Goal: Task Accomplishment & Management: Complete application form

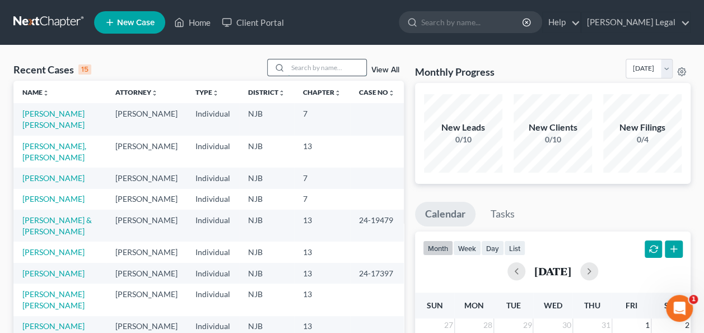
click at [337, 68] on input "search" at bounding box center [327, 67] width 78 height 16
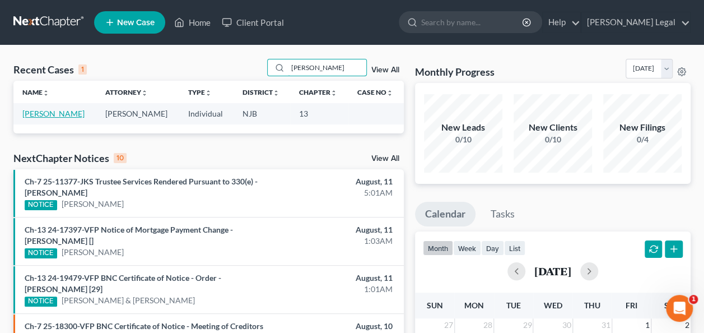
type input "[PERSON_NAME]"
click at [70, 116] on link "[PERSON_NAME]" at bounding box center [53, 114] width 62 height 10
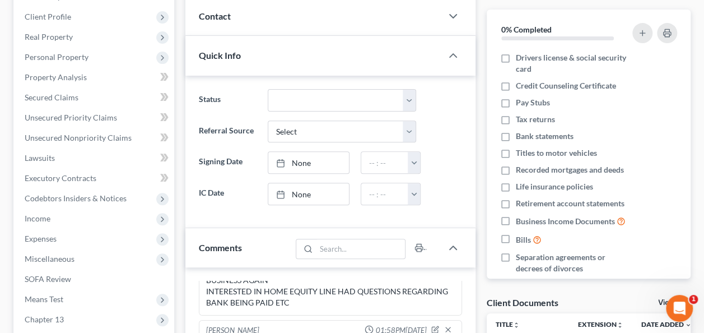
scroll to position [168, 0]
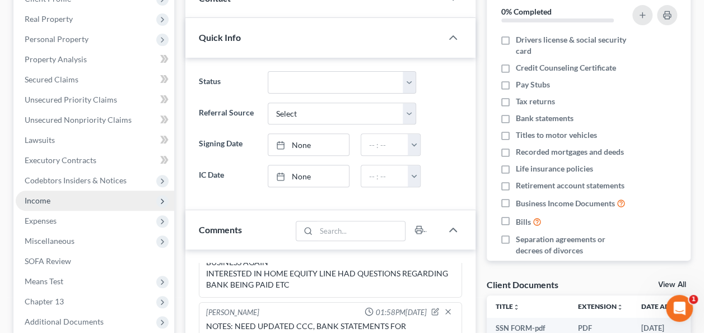
click at [98, 208] on span "Income" at bounding box center [95, 201] width 159 height 20
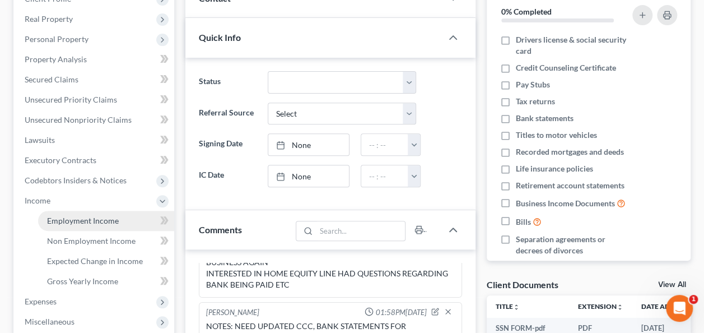
click at [101, 220] on span "Employment Income" at bounding box center [83, 221] width 72 height 10
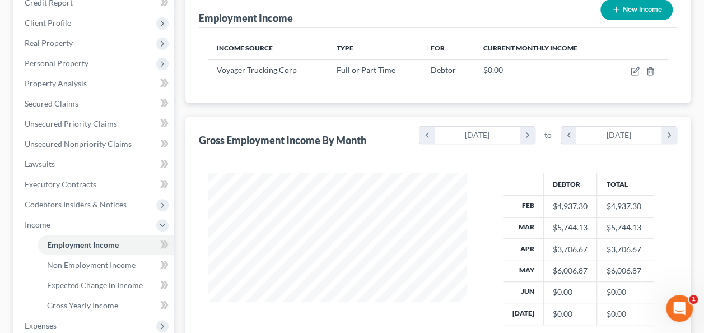
scroll to position [168, 0]
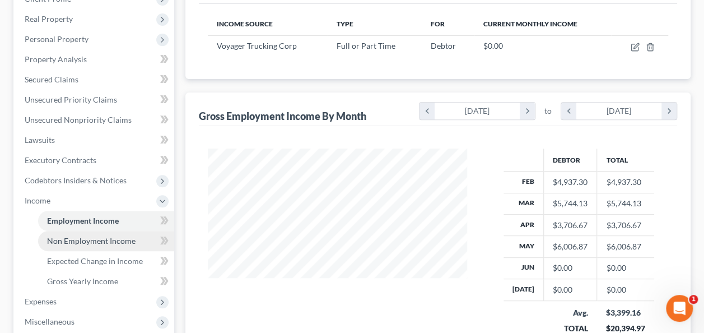
click at [114, 240] on span "Non Employment Income" at bounding box center [91, 241] width 89 height 10
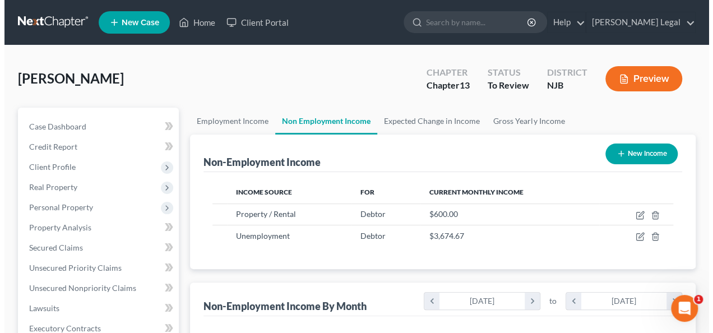
scroll to position [56, 0]
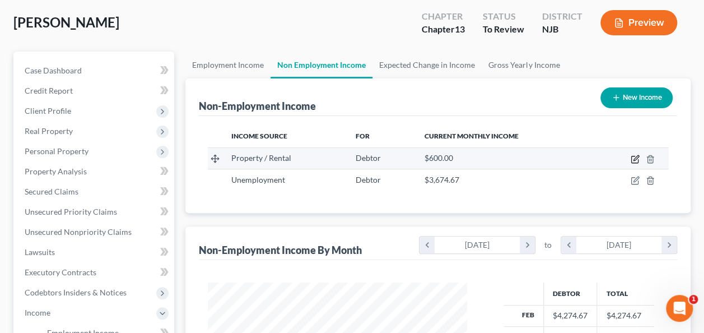
click at [632, 156] on icon "button" at bounding box center [635, 159] width 9 height 9
select select "9"
select select "0"
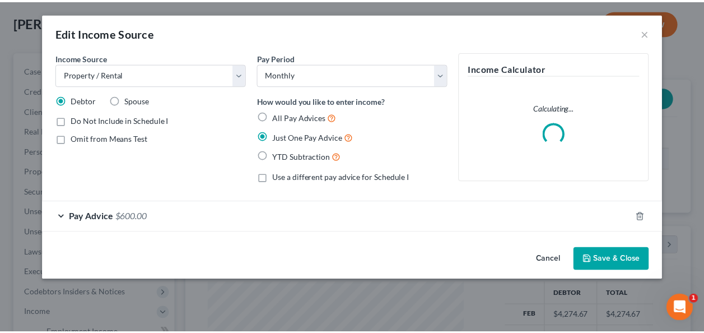
scroll to position [200, 285]
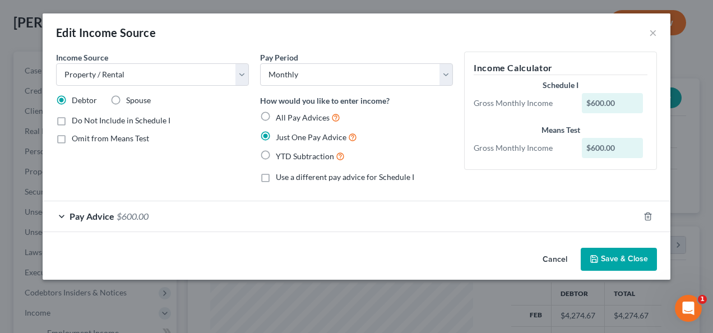
click at [621, 255] on button "Save & Close" at bounding box center [619, 260] width 76 height 24
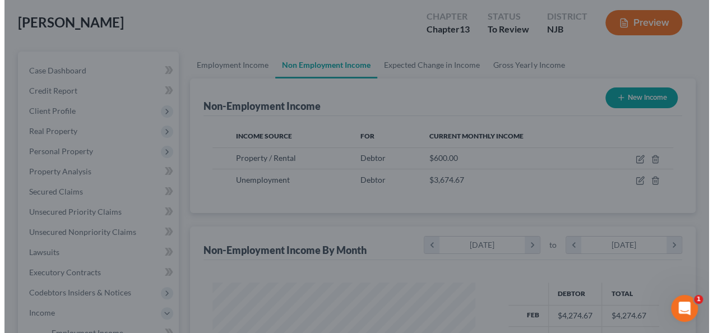
scroll to position [560235, 560153]
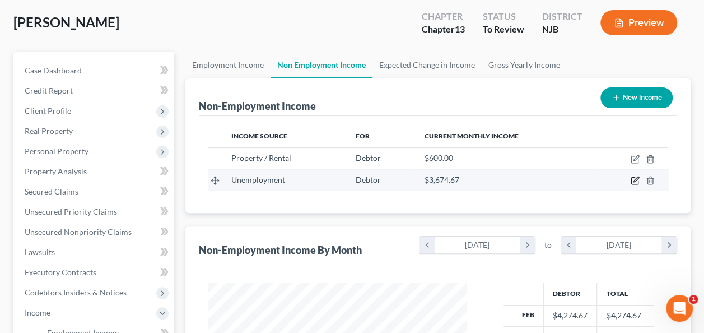
click at [638, 182] on icon "button" at bounding box center [635, 181] width 7 height 7
select select "0"
select select "3"
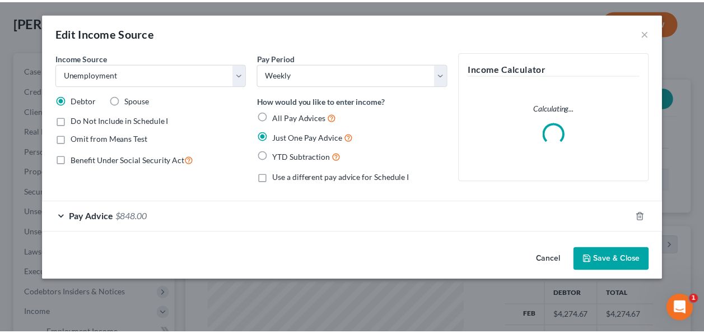
scroll to position [200, 285]
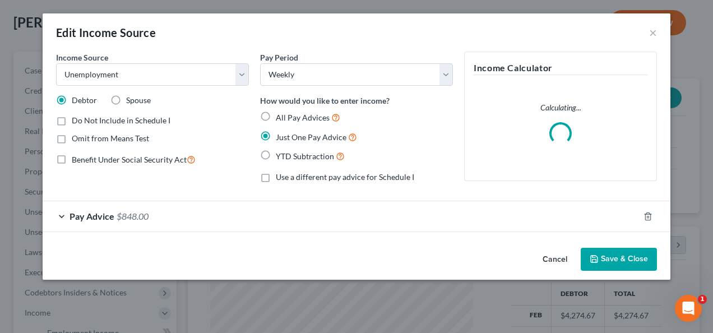
click at [354, 205] on div "Pay Advice $848.00" at bounding box center [341, 216] width 596 height 30
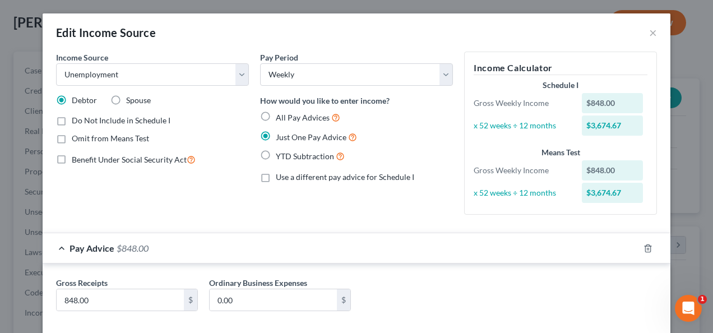
click at [355, 242] on div "Pay Advice $848.00" at bounding box center [341, 248] width 596 height 30
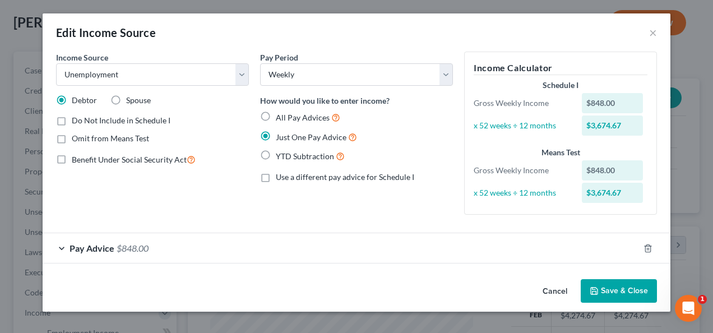
click at [643, 296] on button "Save & Close" at bounding box center [619, 291] width 76 height 24
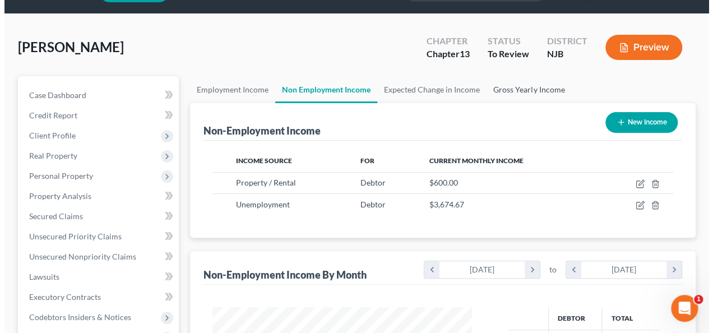
scroll to position [0, 0]
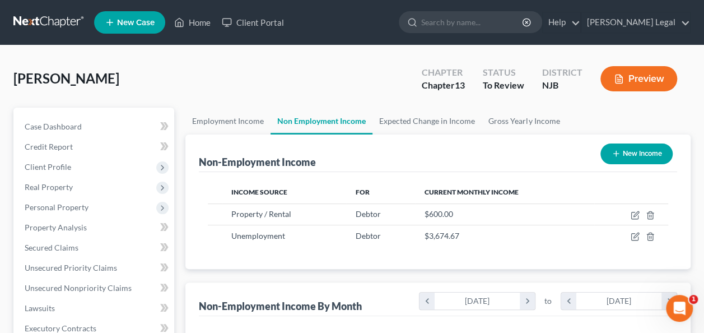
click at [622, 73] on button "Preview" at bounding box center [639, 78] width 77 height 25
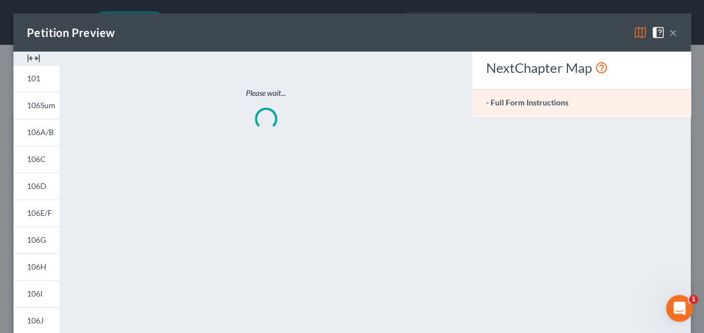
scroll to position [200, 285]
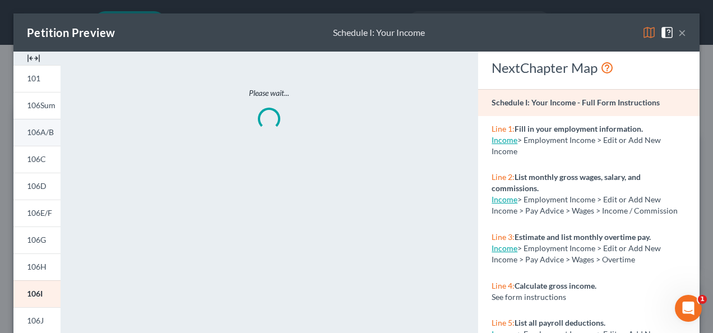
click at [40, 130] on span "106A/B" at bounding box center [40, 132] width 27 height 10
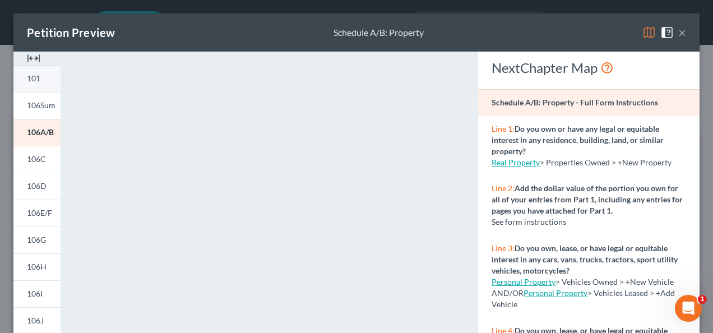
click at [35, 82] on span "101" at bounding box center [33, 78] width 13 height 10
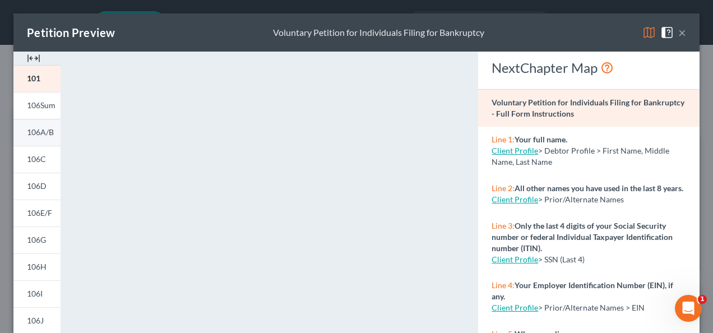
click at [43, 133] on span "106A/B" at bounding box center [40, 132] width 27 height 10
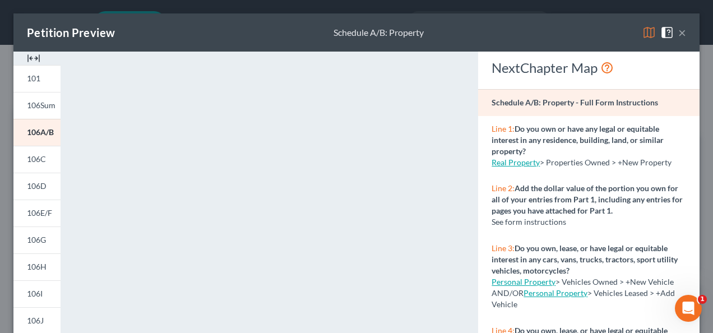
drag, startPoint x: 679, startPoint y: 33, endPoint x: 674, endPoint y: 36, distance: 6.3
click at [679, 33] on div "Petition Preview Schedule A/B: Property ×" at bounding box center [356, 32] width 686 height 38
click at [678, 35] on button "×" at bounding box center [682, 32] width 8 height 13
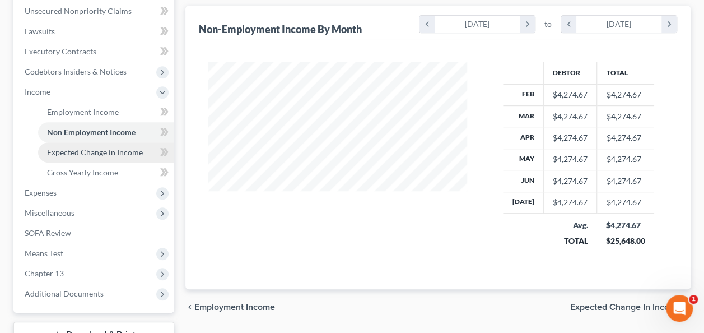
scroll to position [336, 0]
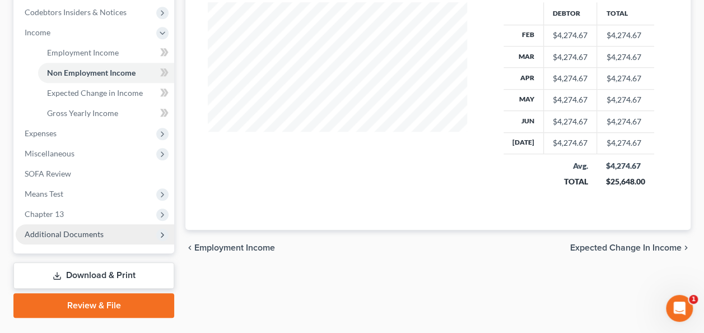
click at [72, 234] on span "Additional Documents" at bounding box center [64, 234] width 79 height 10
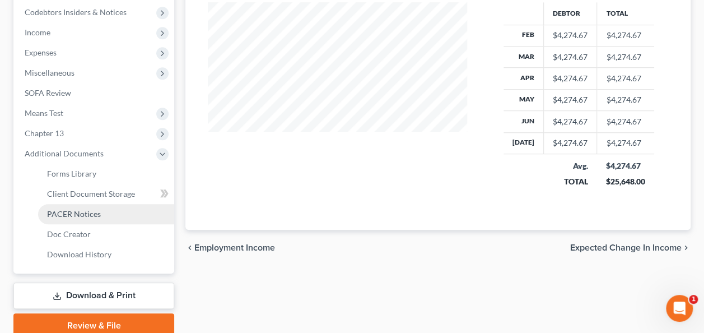
click at [91, 220] on link "PACER Notices" at bounding box center [106, 214] width 136 height 20
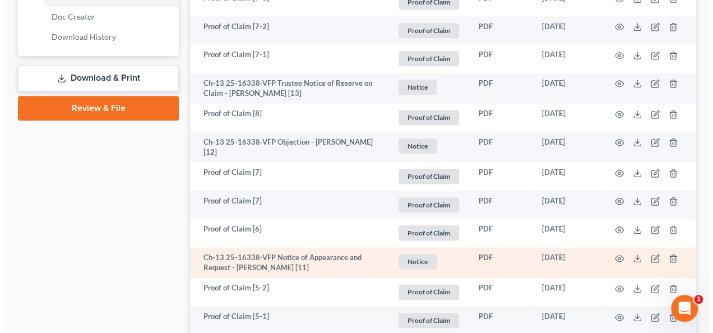
scroll to position [546, 0]
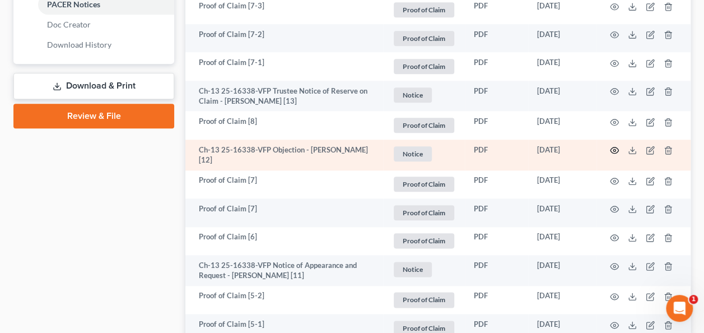
click at [618, 150] on icon "button" at bounding box center [615, 150] width 8 height 6
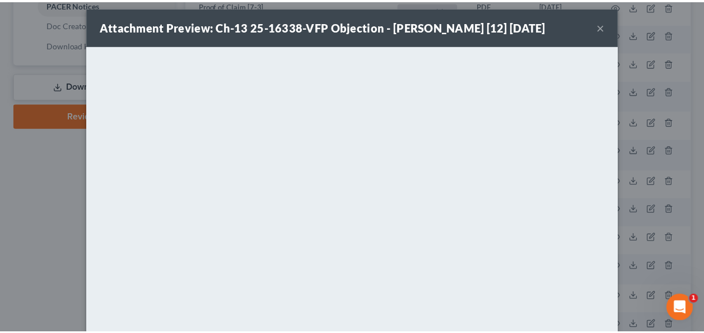
scroll to position [0, 0]
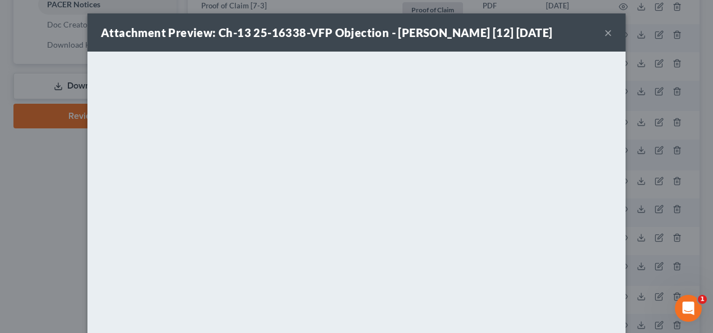
click at [605, 33] on button "×" at bounding box center [608, 32] width 8 height 13
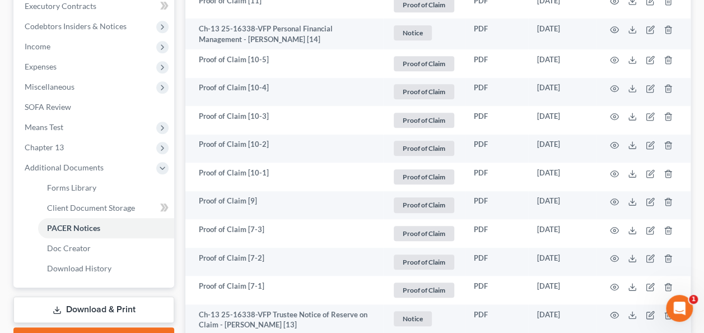
scroll to position [322, 0]
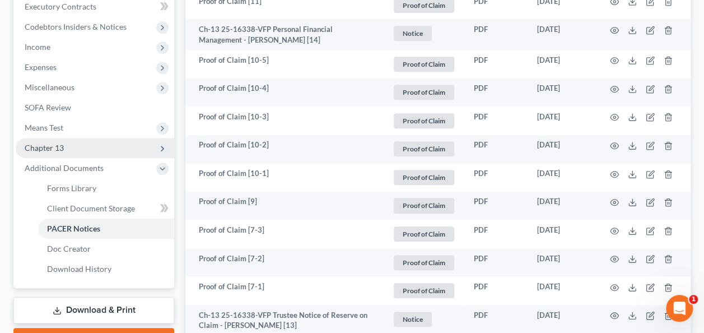
click at [101, 152] on span "Chapter 13" at bounding box center [95, 148] width 159 height 20
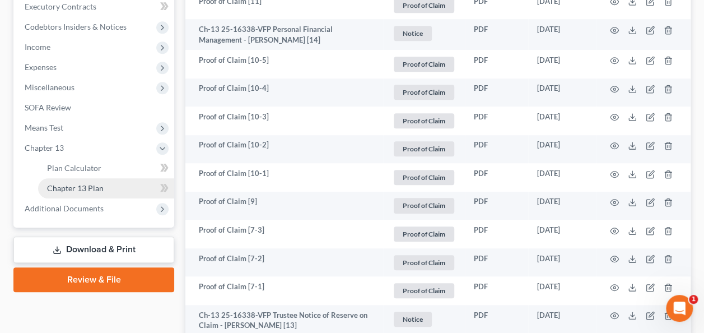
click at [105, 183] on link "Chapter 13 Plan" at bounding box center [106, 188] width 136 height 20
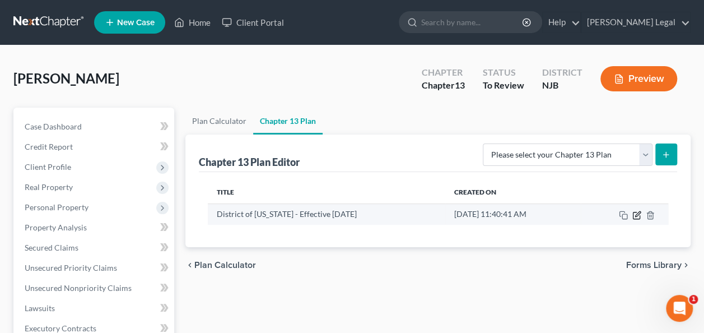
click at [634, 212] on icon "button" at bounding box center [637, 215] width 9 height 9
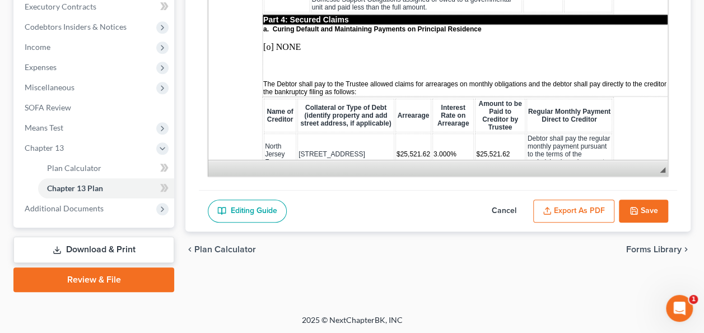
scroll to position [1177, 0]
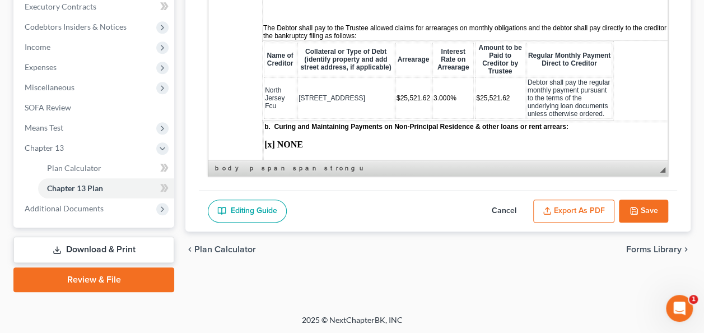
click at [491, 82] on td "$25,521.62" at bounding box center [500, 97] width 50 height 41
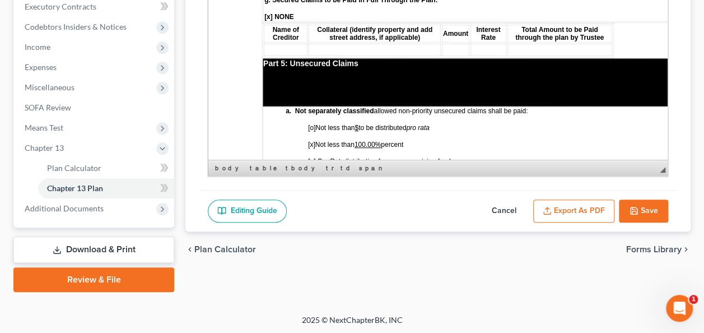
scroll to position [1962, 0]
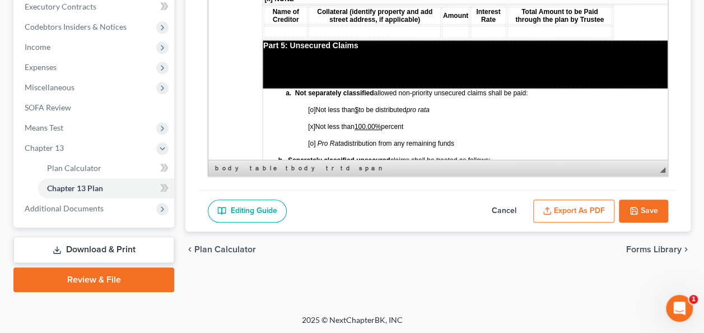
click at [513, 208] on button "Cancel" at bounding box center [504, 212] width 49 height 24
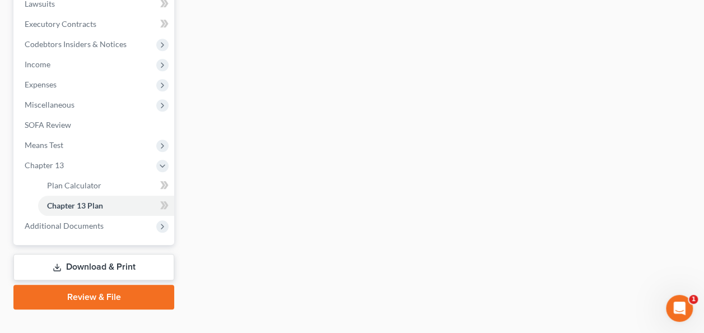
scroll to position [322, 0]
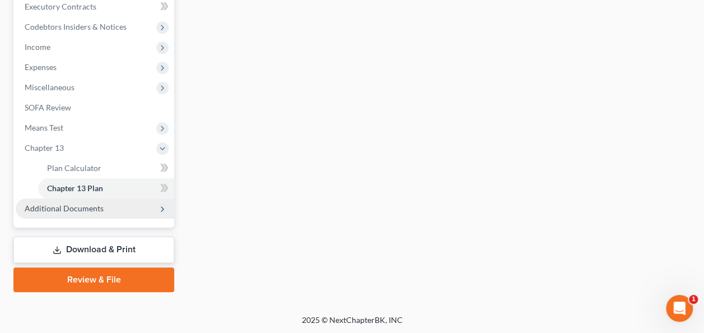
click at [128, 200] on span "Additional Documents" at bounding box center [95, 208] width 159 height 20
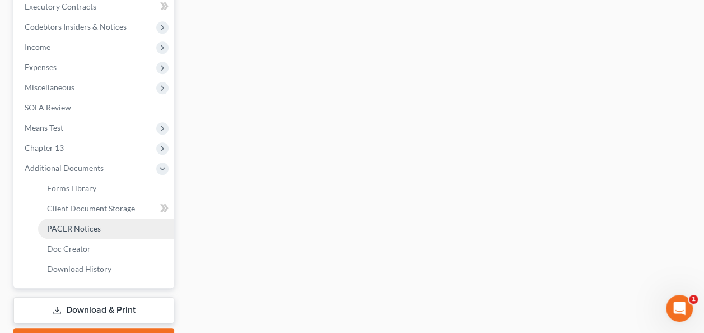
click at [119, 225] on link "PACER Notices" at bounding box center [106, 229] width 136 height 20
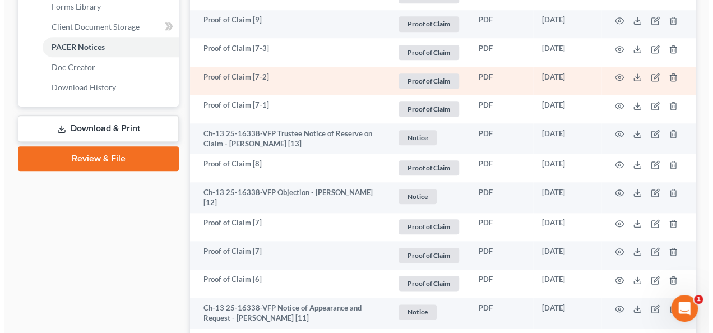
scroll to position [504, 0]
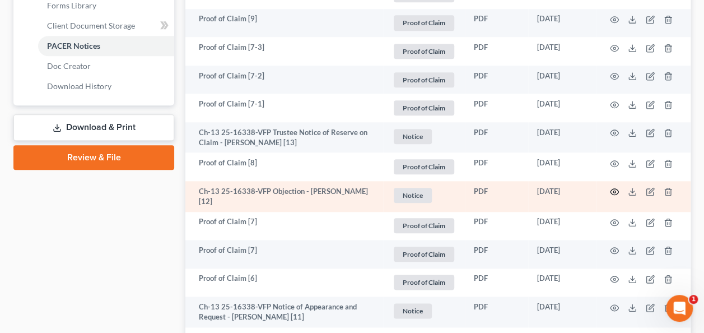
click at [613, 187] on icon "button" at bounding box center [614, 191] width 9 height 9
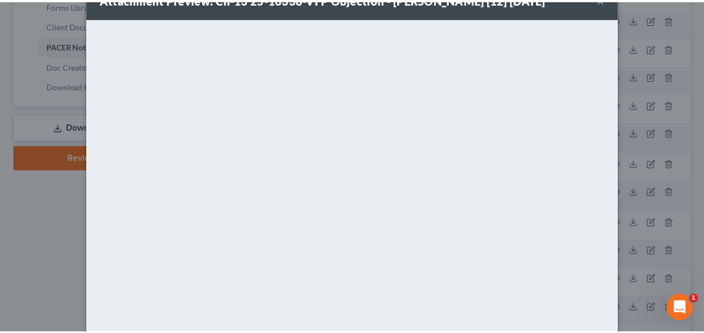
scroll to position [24, 0]
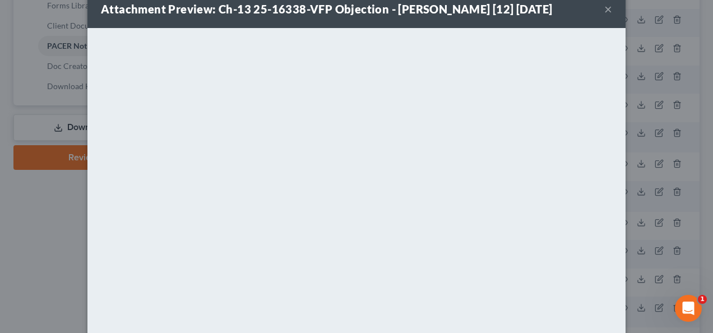
click at [605, 10] on button "×" at bounding box center [608, 8] width 8 height 13
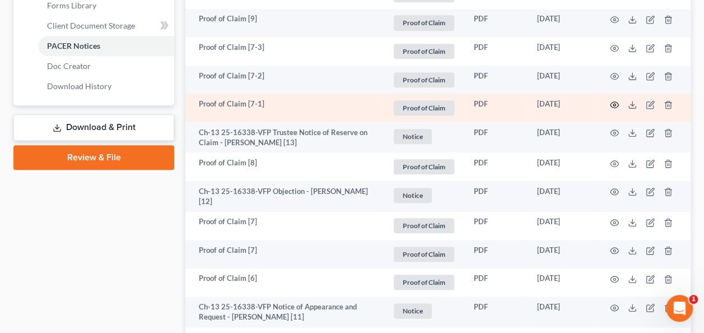
click at [618, 103] on icon "button" at bounding box center [615, 104] width 8 height 6
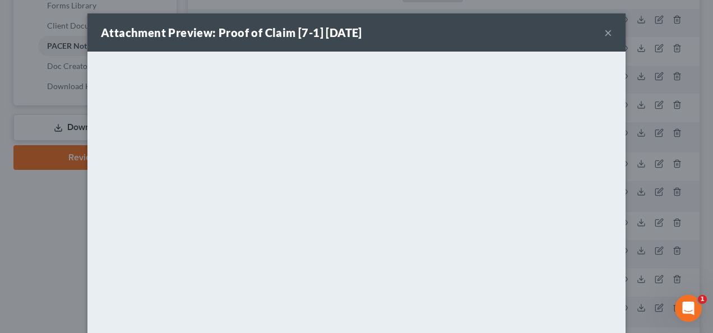
click at [608, 34] on div "Attachment Preview: Proof of Claim [7-1] [DATE] ×" at bounding box center [356, 32] width 538 height 38
click at [604, 34] on button "×" at bounding box center [608, 32] width 8 height 13
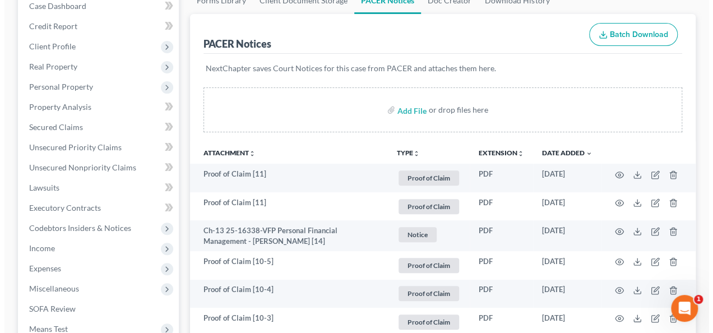
scroll to position [0, 0]
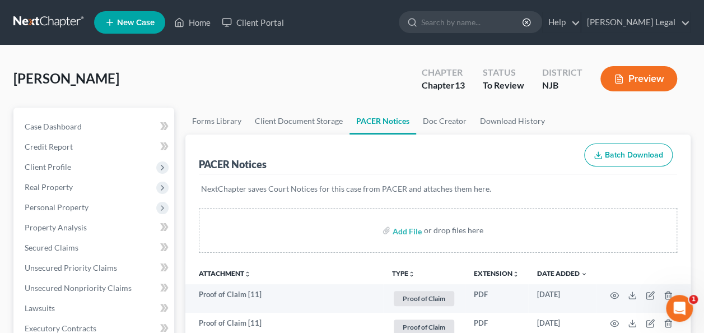
click at [628, 74] on button "Preview" at bounding box center [639, 78] width 77 height 25
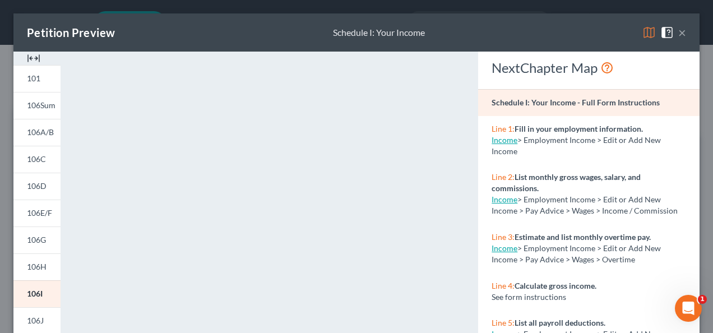
click at [678, 30] on button "×" at bounding box center [682, 32] width 8 height 13
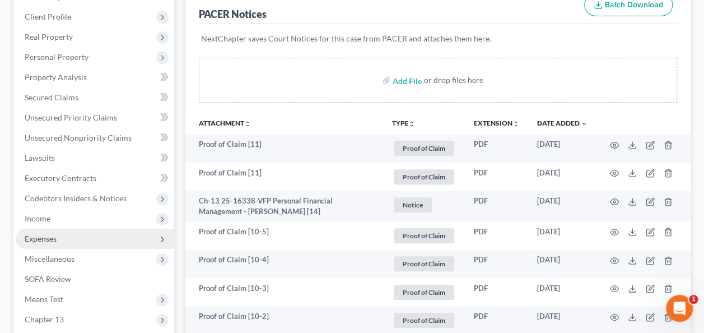
scroll to position [168, 0]
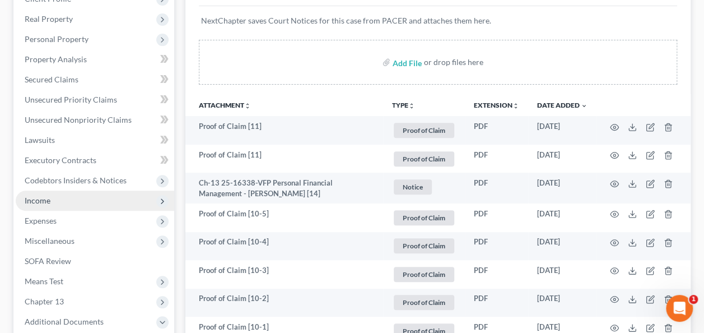
click at [71, 192] on span "Income" at bounding box center [95, 201] width 159 height 20
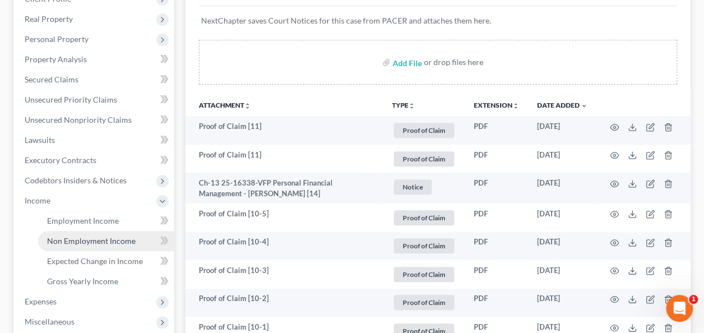
click at [64, 238] on span "Non Employment Income" at bounding box center [91, 241] width 89 height 10
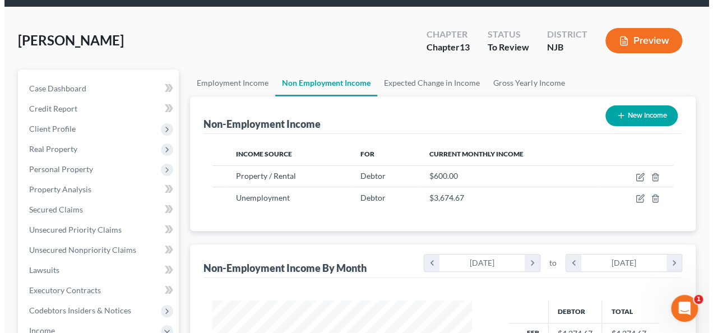
scroll to position [56, 0]
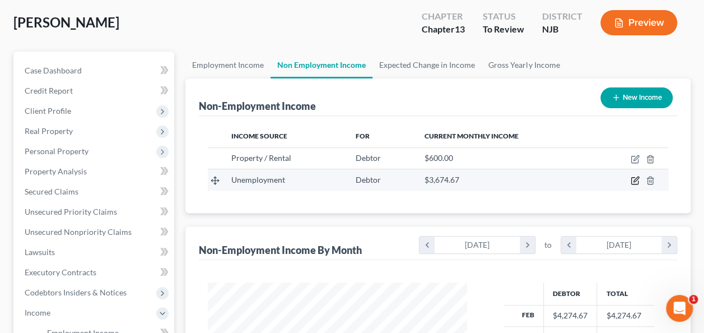
click at [633, 177] on icon "button" at bounding box center [635, 180] width 9 height 9
select select "0"
select select "3"
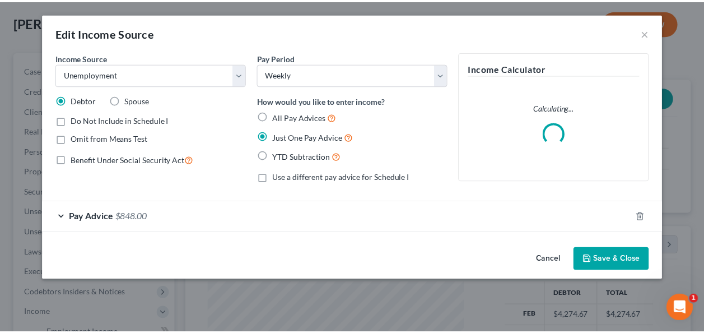
scroll to position [200, 285]
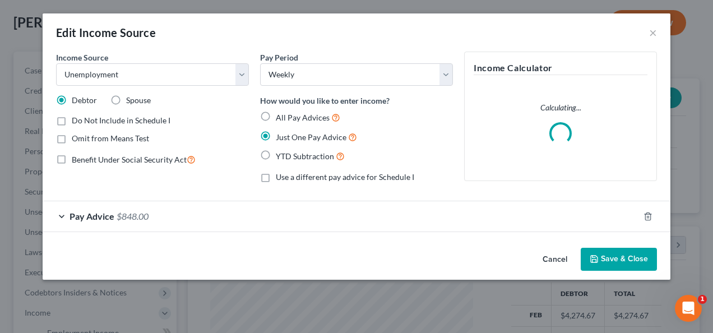
click at [298, 207] on div "Pay Advice $848.00" at bounding box center [341, 216] width 596 height 30
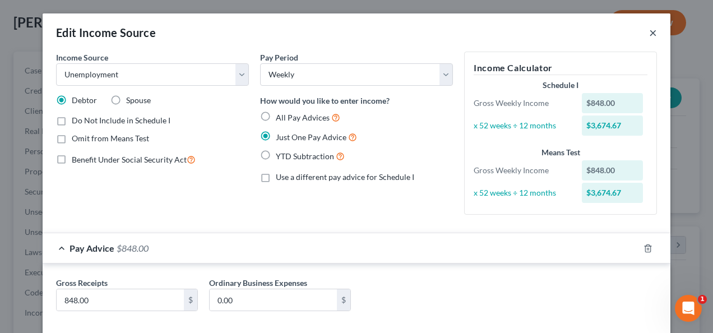
click at [649, 31] on button "×" at bounding box center [653, 32] width 8 height 13
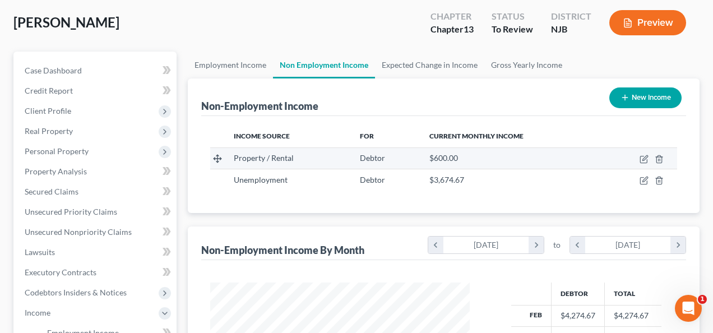
scroll to position [560235, 560153]
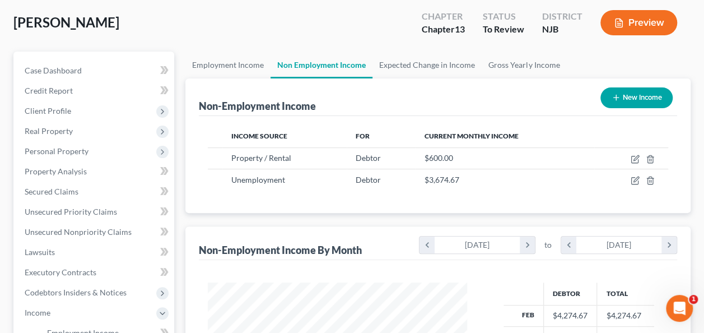
click at [634, 25] on button "Preview" at bounding box center [639, 22] width 77 height 25
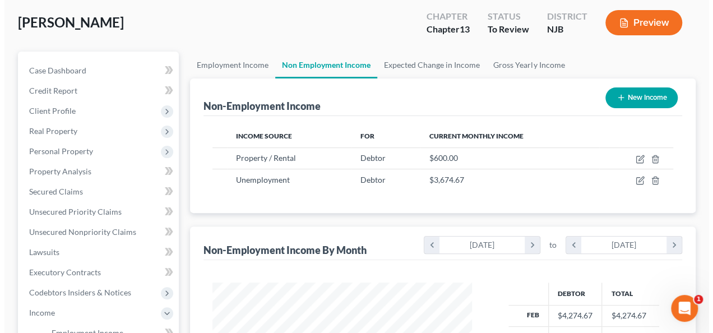
scroll to position [200, 285]
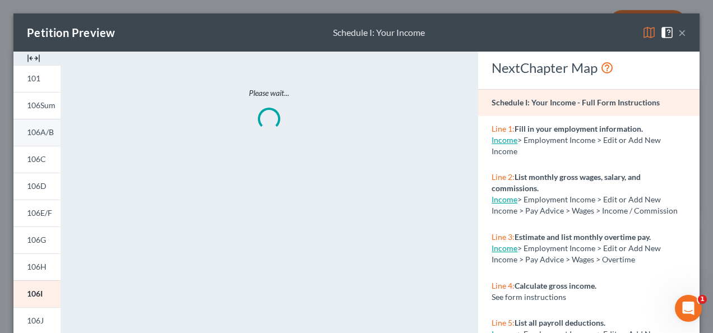
click at [50, 133] on span "106A/B" at bounding box center [40, 132] width 27 height 10
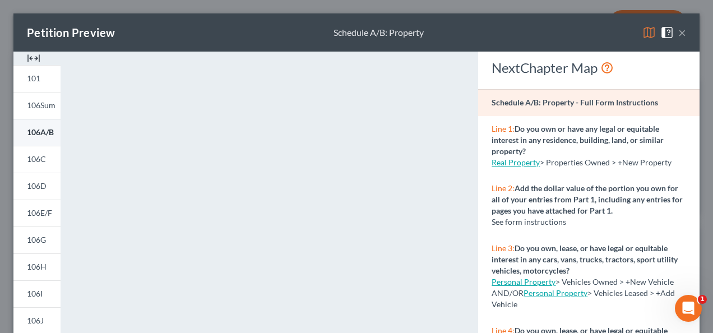
click at [46, 132] on span "106A/B" at bounding box center [40, 132] width 27 height 10
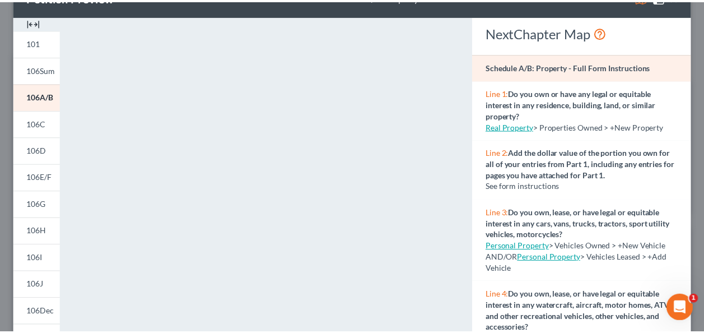
scroll to position [0, 0]
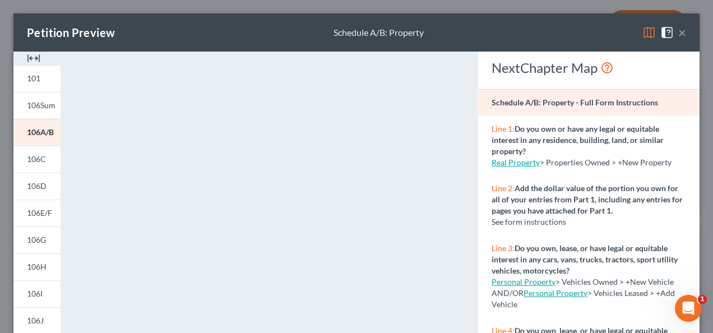
click at [678, 26] on button "×" at bounding box center [682, 32] width 8 height 13
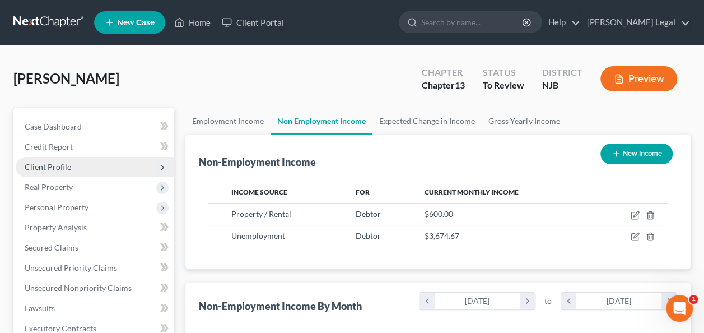
click at [68, 164] on span "Client Profile" at bounding box center [48, 167] width 47 height 10
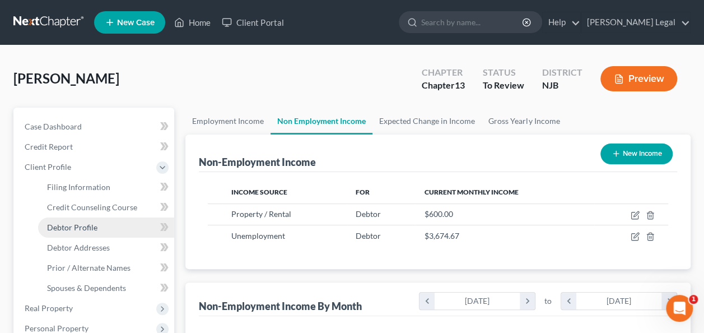
click at [84, 220] on link "Debtor Profile" at bounding box center [106, 227] width 136 height 20
select select "0"
select select "1"
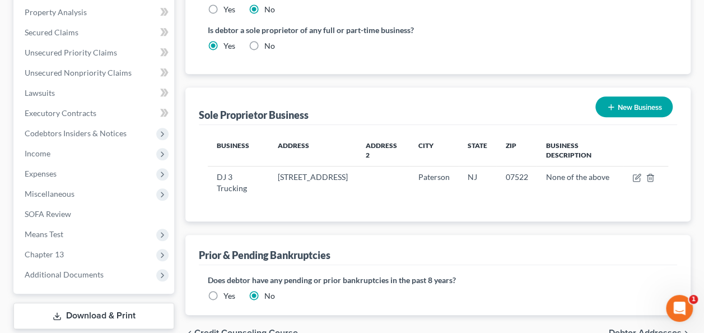
scroll to position [392, 0]
click at [105, 169] on span "Expenses" at bounding box center [95, 174] width 159 height 20
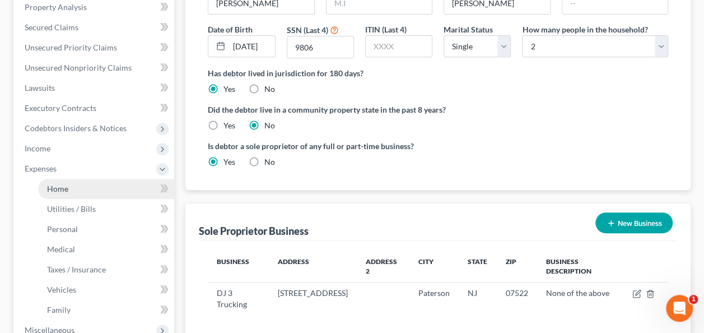
scroll to position [215, 0]
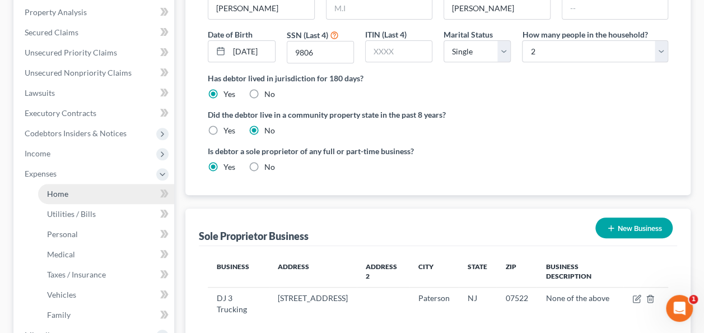
click at [89, 188] on link "Home" at bounding box center [106, 194] width 136 height 20
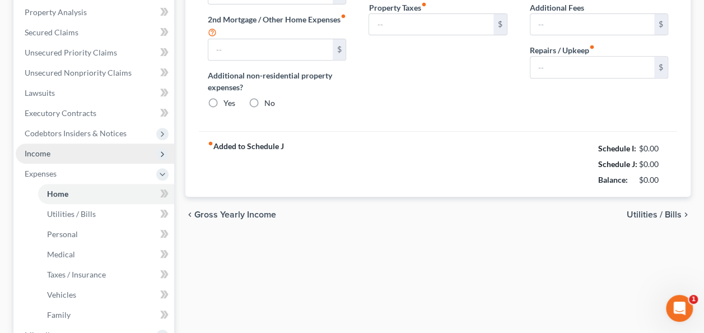
type input "1,695.00"
type input "0.00"
radio input "true"
type input "70.00"
type input "0.00"
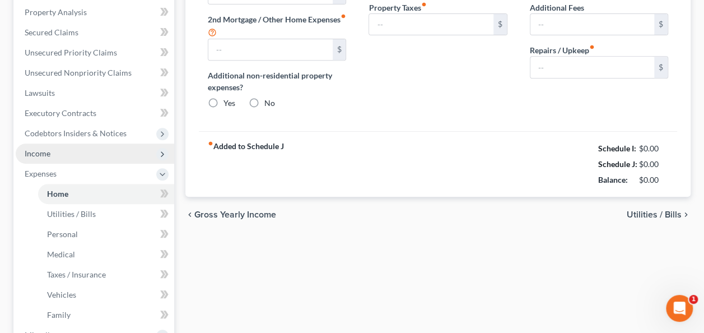
type input "0.00"
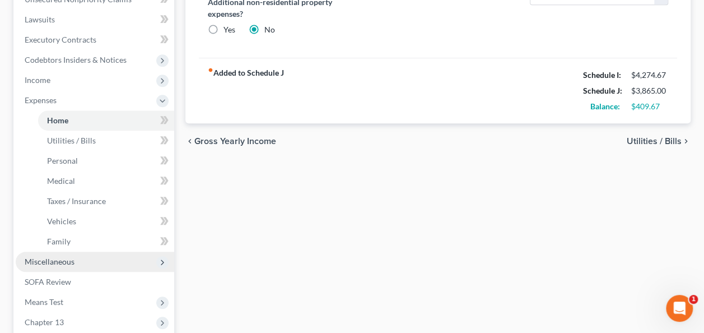
scroll to position [336, 0]
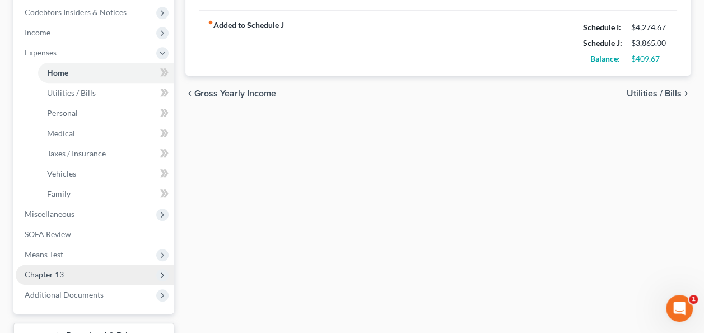
click at [85, 281] on span "Chapter 13" at bounding box center [95, 275] width 159 height 20
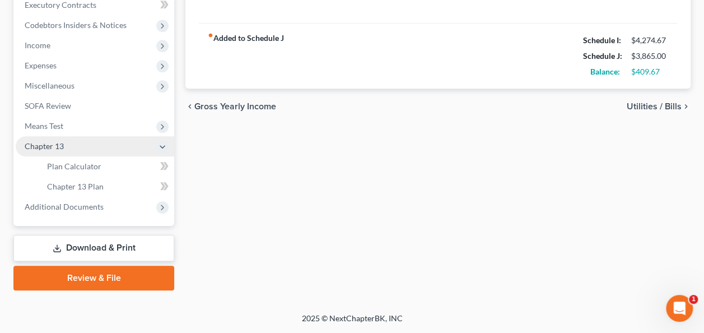
scroll to position [322, 0]
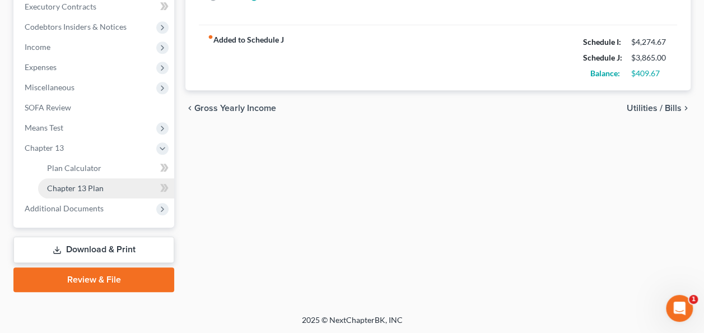
click at [103, 181] on link "Chapter 13 Plan" at bounding box center [106, 188] width 136 height 20
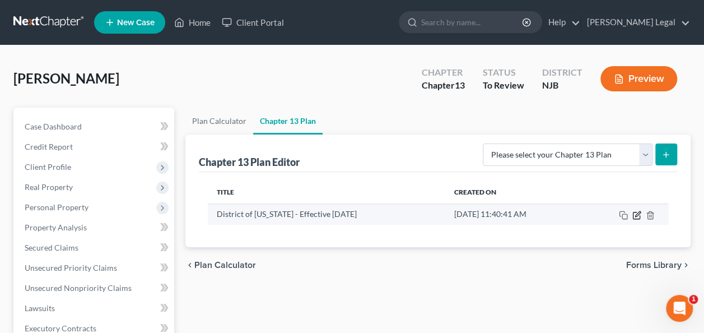
click at [638, 212] on icon "button" at bounding box center [638, 213] width 5 height 5
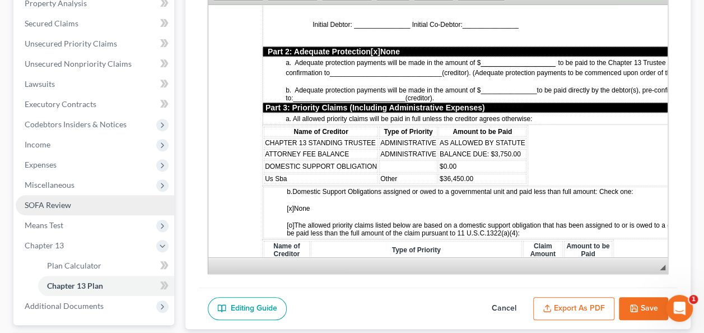
scroll to position [280, 0]
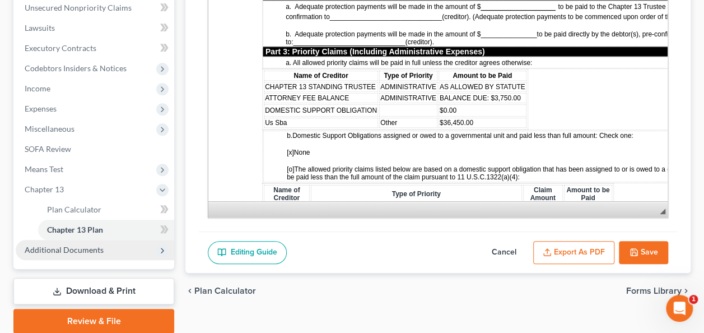
click at [92, 245] on span "Additional Documents" at bounding box center [64, 250] width 79 height 10
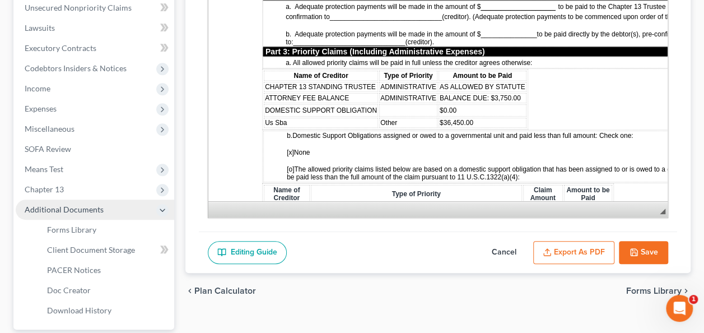
scroll to position [336, 0]
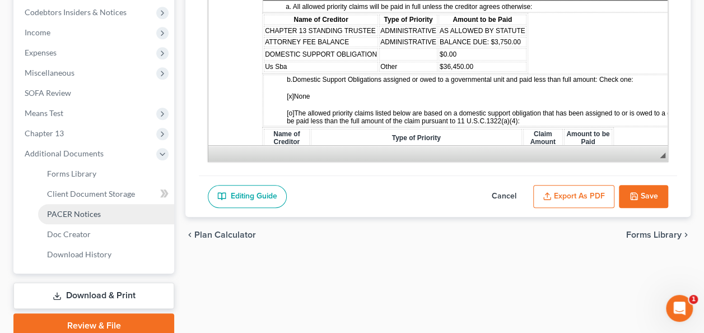
click at [91, 220] on link "PACER Notices" at bounding box center [106, 214] width 136 height 20
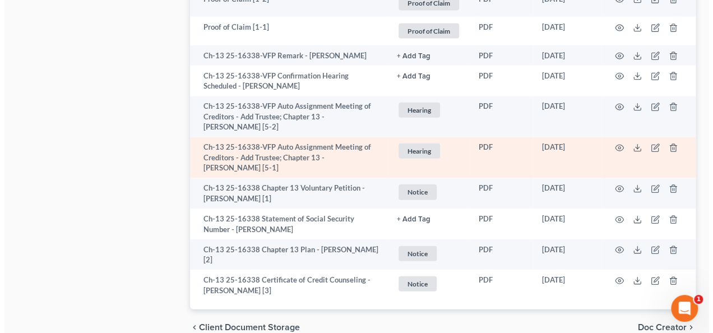
scroll to position [1289, 0]
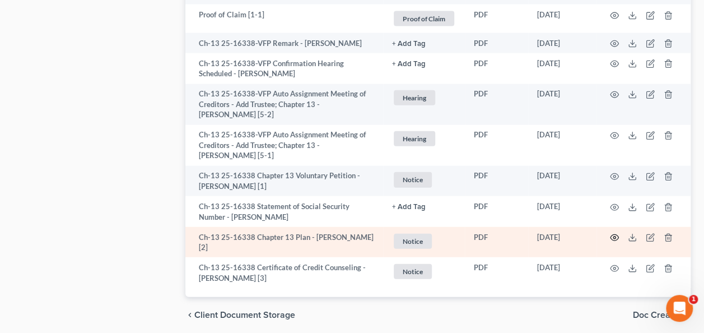
click at [613, 237] on icon "button" at bounding box center [614, 237] width 9 height 9
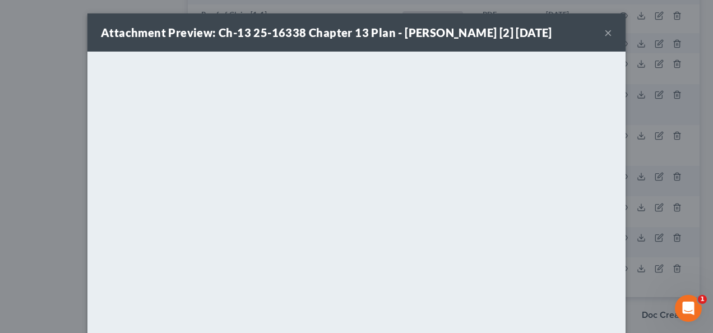
click at [604, 30] on button "×" at bounding box center [608, 32] width 8 height 13
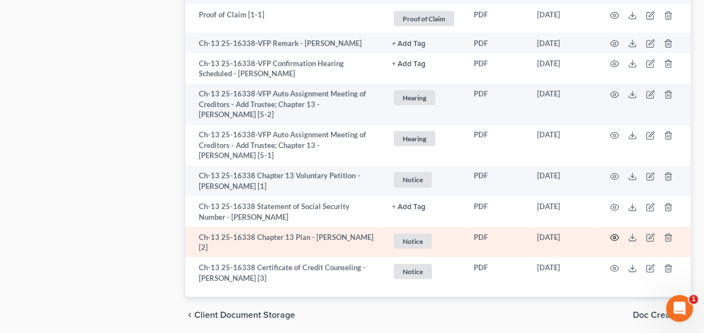
click at [616, 239] on icon "button" at bounding box center [615, 238] width 8 height 6
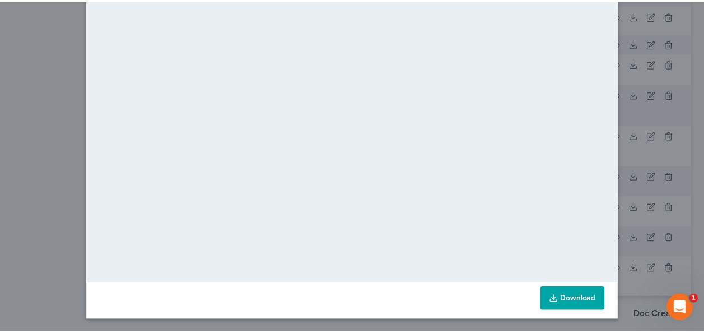
scroll to position [0, 0]
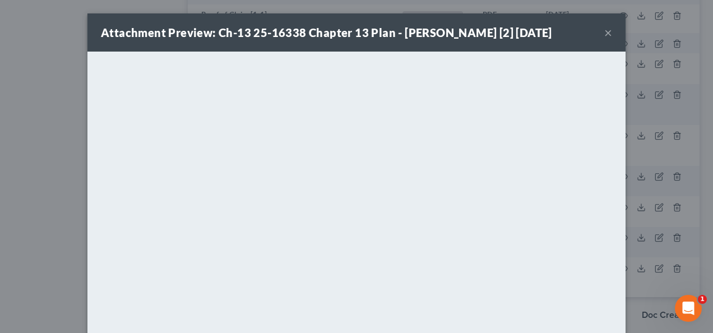
click at [606, 36] on button "×" at bounding box center [608, 32] width 8 height 13
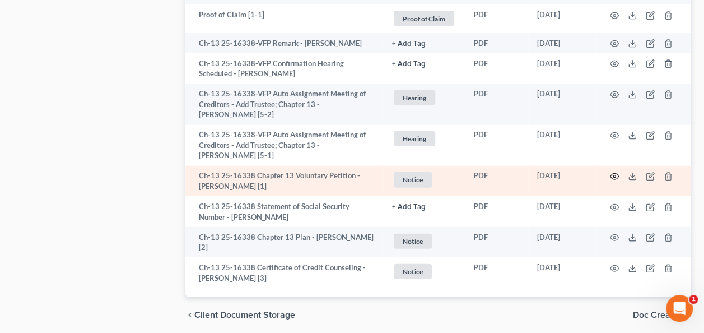
click at [618, 175] on icon "button" at bounding box center [615, 177] width 8 height 6
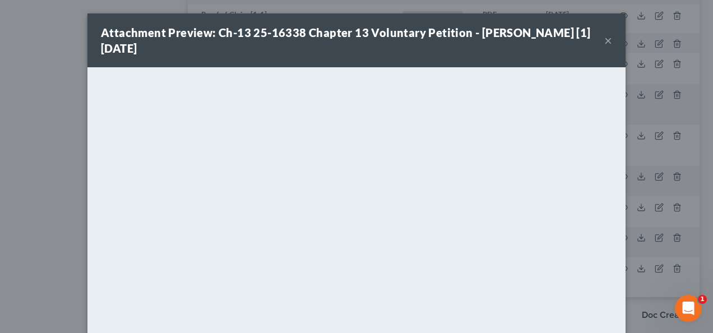
click at [604, 40] on button "×" at bounding box center [608, 40] width 8 height 13
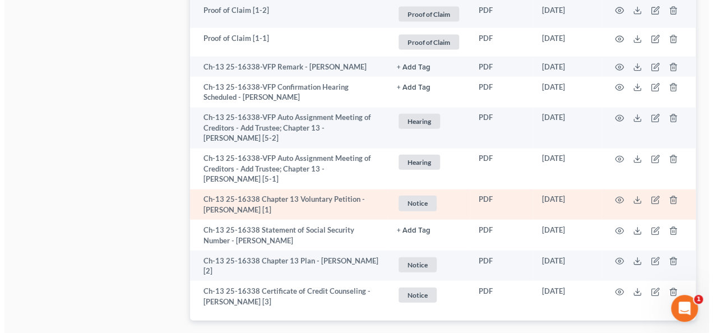
scroll to position [1289, 0]
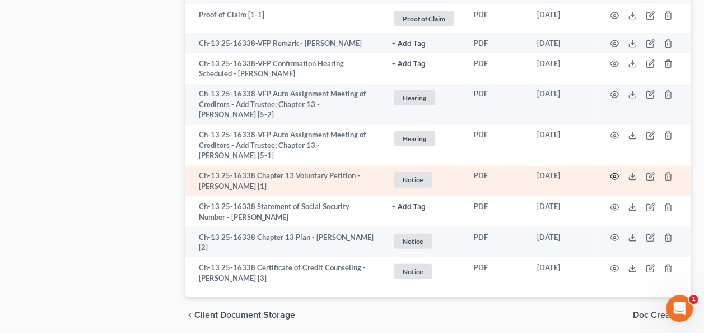
click at [613, 180] on icon "button" at bounding box center [614, 176] width 9 height 9
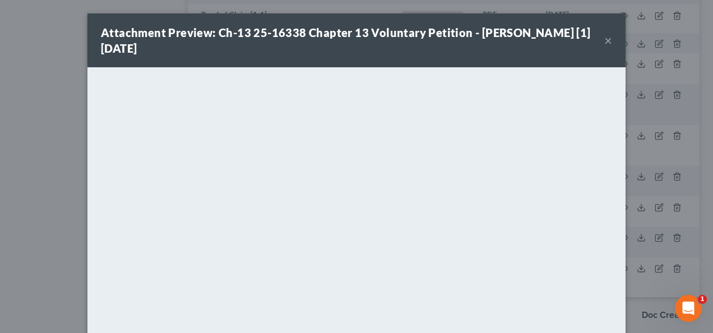
click at [608, 41] on div "Attachment Preview: Ch-13 25-16338 Chapter 13 Voluntary Petition - [PERSON_NAME…" at bounding box center [356, 40] width 538 height 54
click at [604, 38] on button "×" at bounding box center [608, 40] width 8 height 13
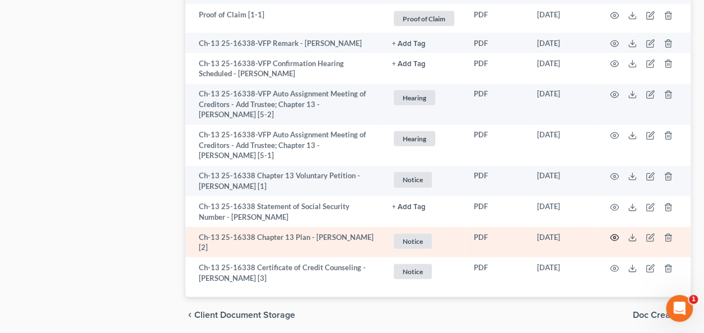
click at [614, 237] on circle "button" at bounding box center [615, 238] width 2 height 2
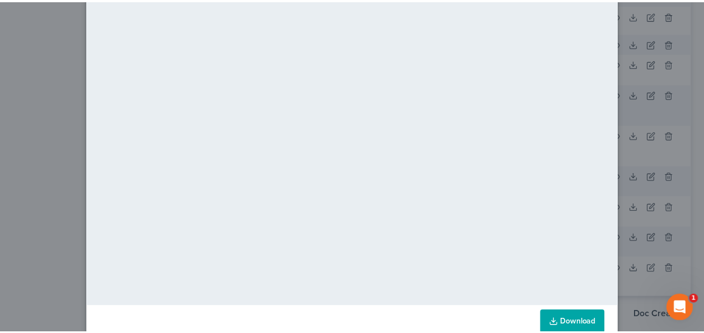
scroll to position [0, 0]
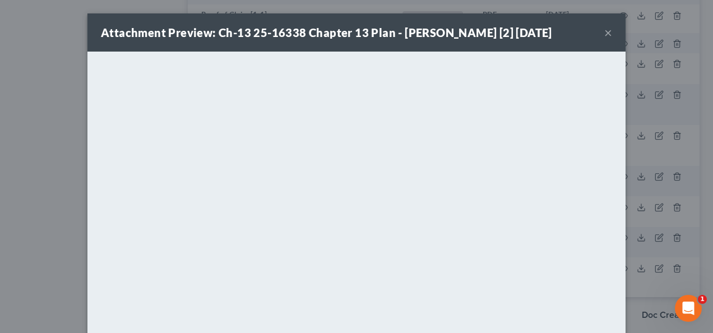
click at [605, 30] on button "×" at bounding box center [608, 32] width 8 height 13
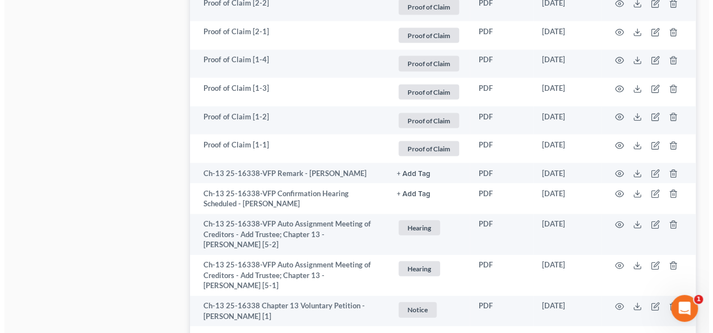
scroll to position [1177, 0]
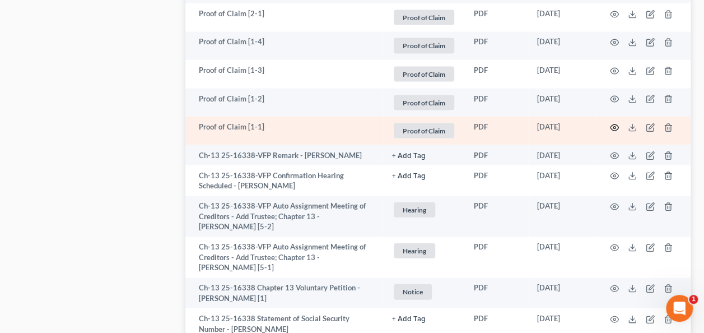
click at [614, 127] on circle "button" at bounding box center [615, 128] width 2 height 2
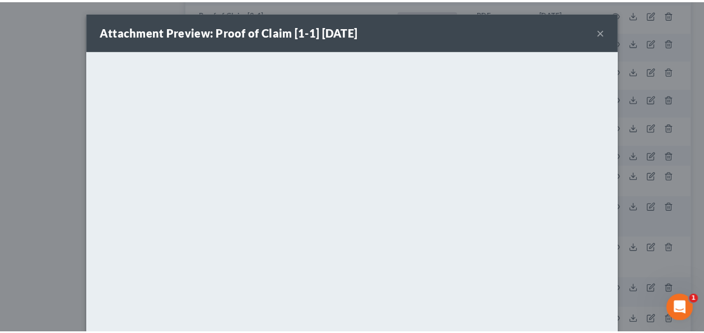
scroll to position [0, 0]
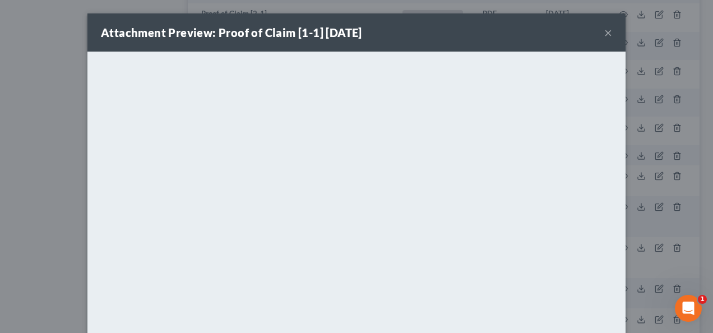
click at [605, 29] on button "×" at bounding box center [608, 32] width 8 height 13
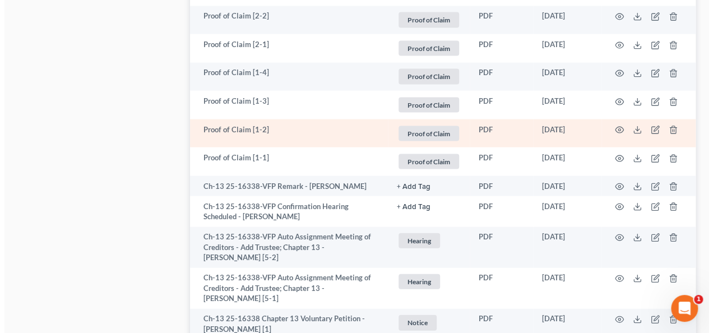
scroll to position [1121, 0]
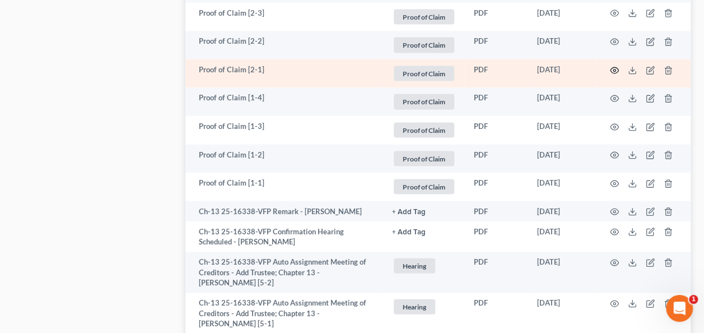
click at [616, 69] on icon "button" at bounding box center [614, 70] width 9 height 9
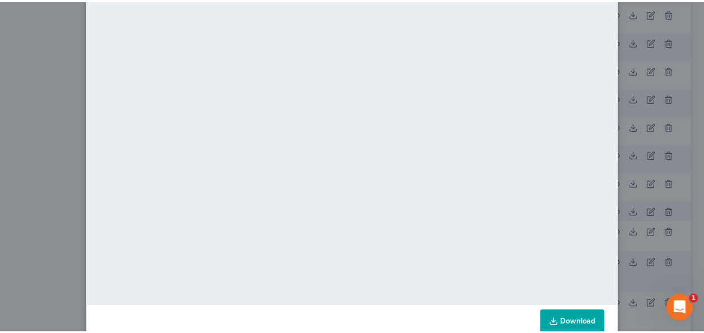
scroll to position [0, 0]
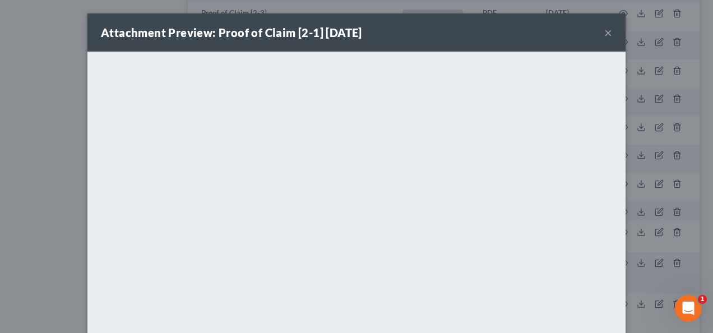
click at [604, 26] on button "×" at bounding box center [608, 32] width 8 height 13
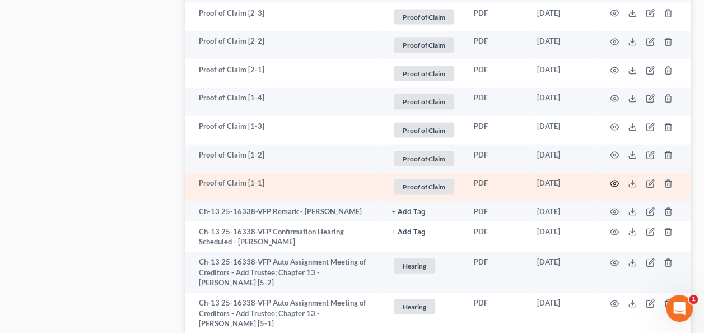
click at [615, 183] on circle "button" at bounding box center [615, 184] width 2 height 2
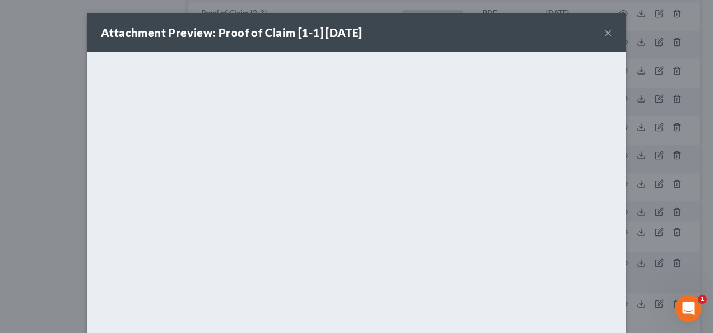
click at [599, 27] on div "Attachment Preview: Proof of Claim [1-1] [DATE] ×" at bounding box center [356, 32] width 538 height 38
click at [606, 31] on button "×" at bounding box center [608, 32] width 8 height 13
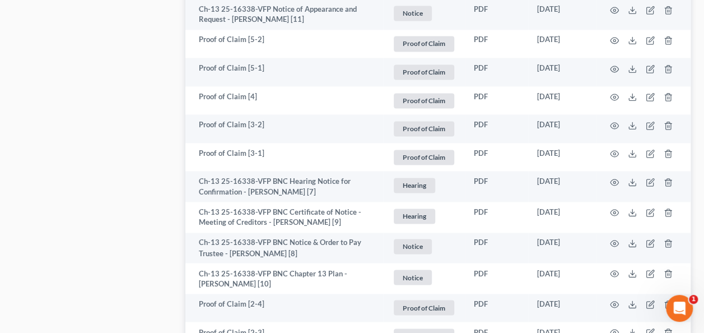
scroll to position [785, 0]
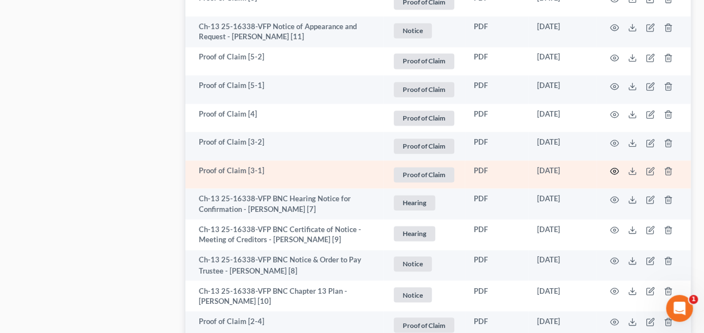
click at [614, 168] on icon "button" at bounding box center [615, 171] width 8 height 6
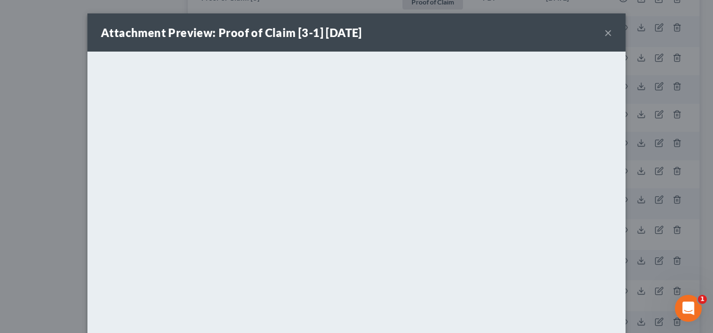
click at [604, 28] on button "×" at bounding box center [608, 32] width 8 height 13
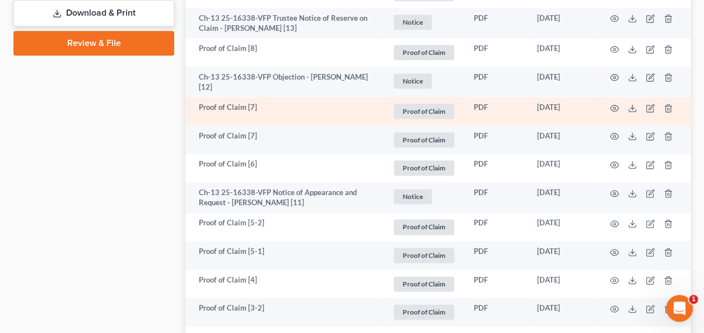
scroll to position [616, 0]
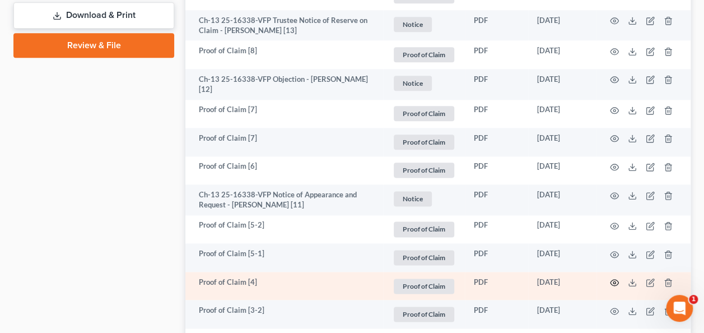
click at [613, 284] on icon "button" at bounding box center [615, 283] width 8 height 6
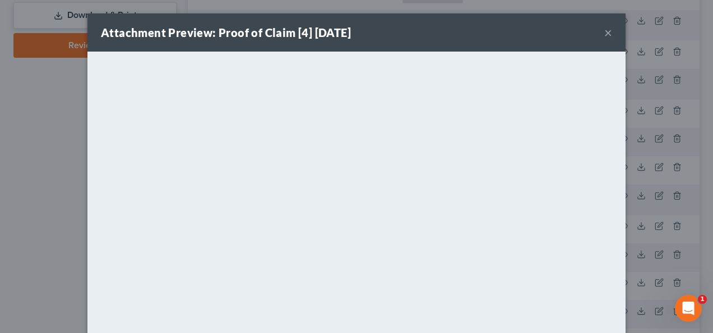
click at [606, 29] on button "×" at bounding box center [608, 32] width 8 height 13
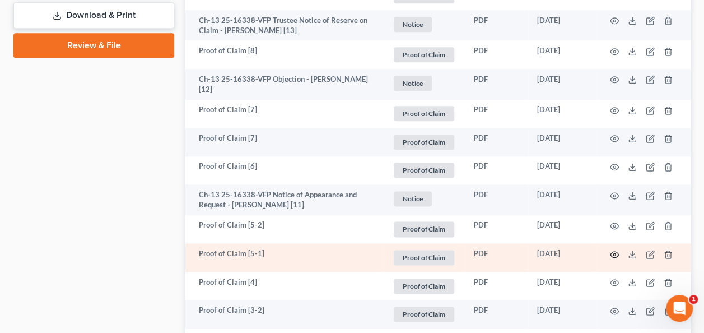
click at [616, 252] on icon "button" at bounding box center [614, 254] width 9 height 9
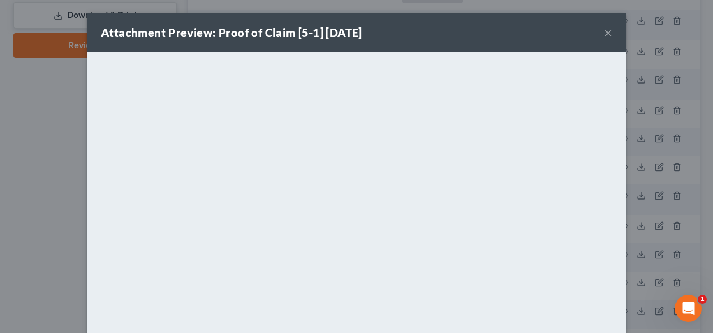
click at [606, 27] on button "×" at bounding box center [608, 32] width 8 height 13
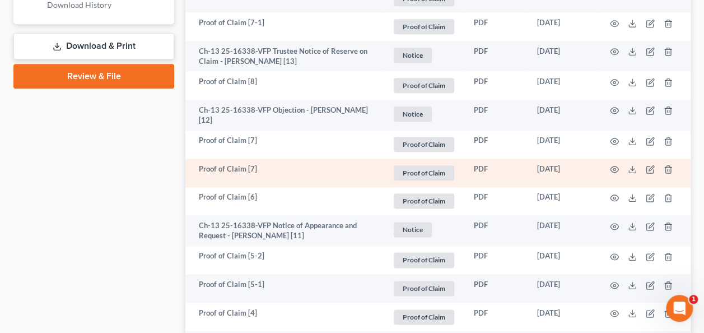
scroll to position [560, 0]
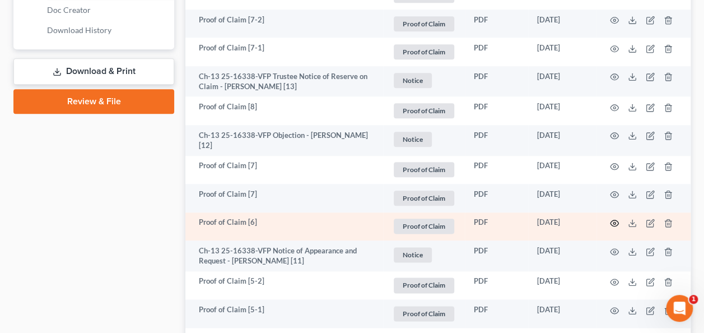
click at [615, 219] on icon "button" at bounding box center [614, 223] width 9 height 9
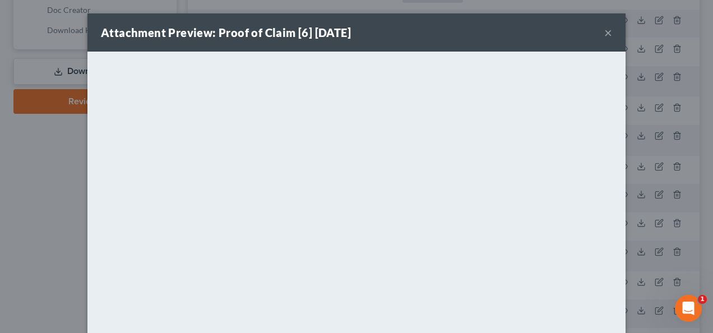
click at [606, 29] on button "×" at bounding box center [608, 32] width 8 height 13
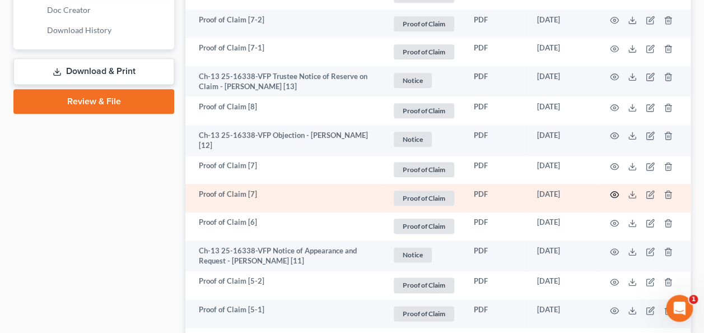
click at [613, 192] on icon "button" at bounding box center [614, 194] width 9 height 9
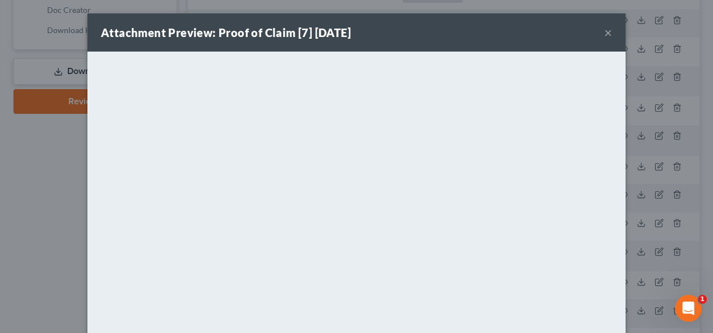
click at [604, 35] on button "×" at bounding box center [608, 32] width 8 height 13
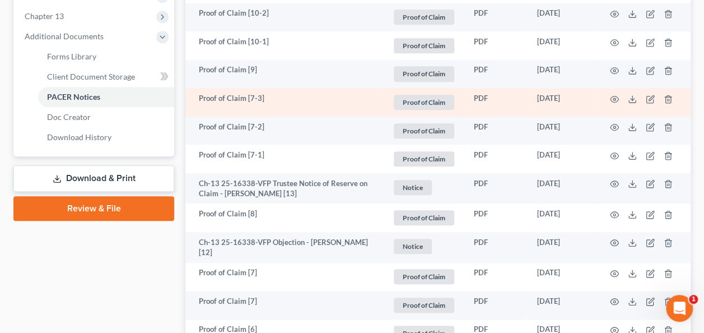
scroll to position [448, 0]
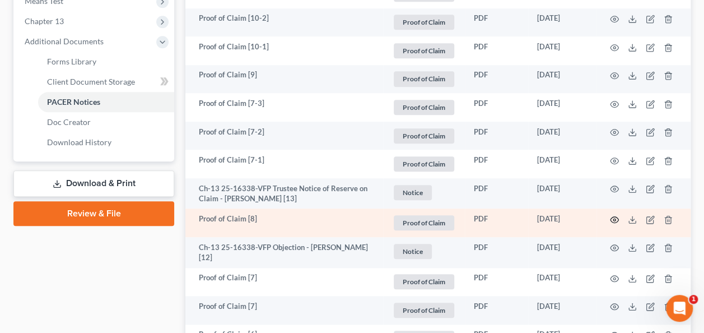
click at [611, 217] on icon "button" at bounding box center [615, 219] width 8 height 6
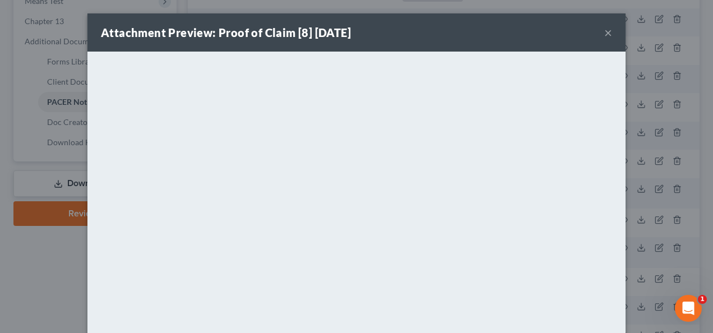
click at [605, 29] on button "×" at bounding box center [608, 32] width 8 height 13
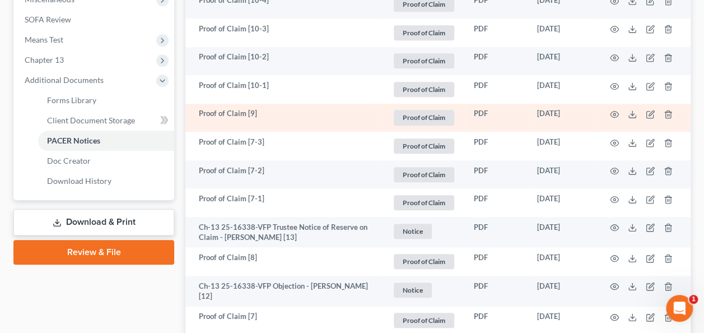
scroll to position [392, 0]
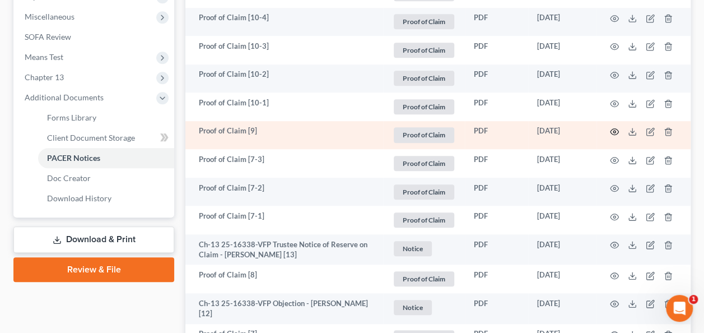
click at [617, 130] on icon "button" at bounding box center [614, 131] width 9 height 9
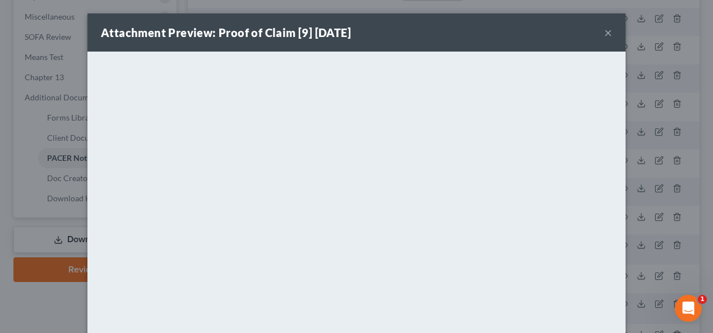
click at [604, 33] on button "×" at bounding box center [608, 32] width 8 height 13
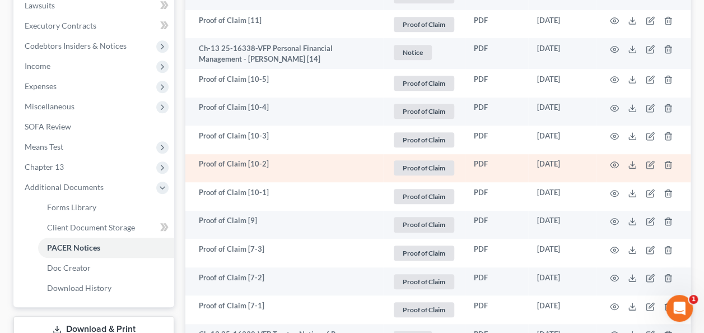
scroll to position [280, 0]
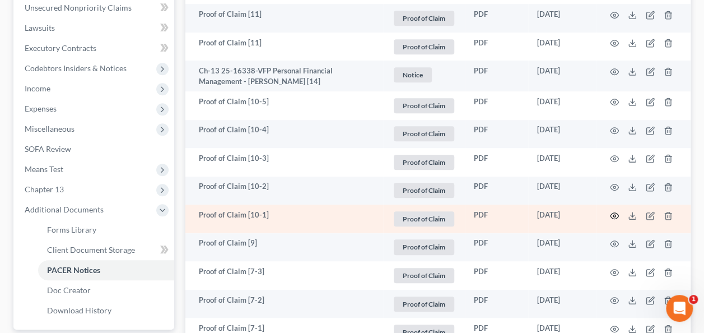
click at [612, 216] on icon "button" at bounding box center [615, 215] width 8 height 6
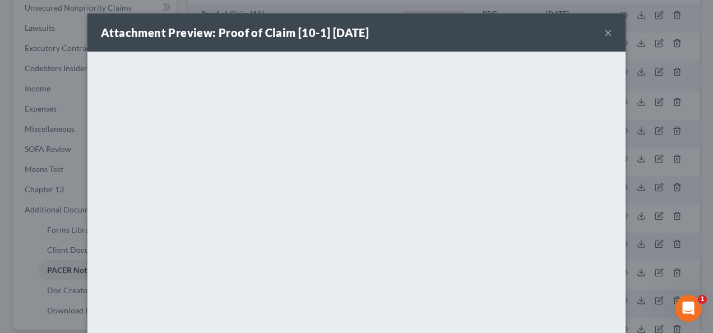
click at [604, 30] on button "×" at bounding box center [608, 32] width 8 height 13
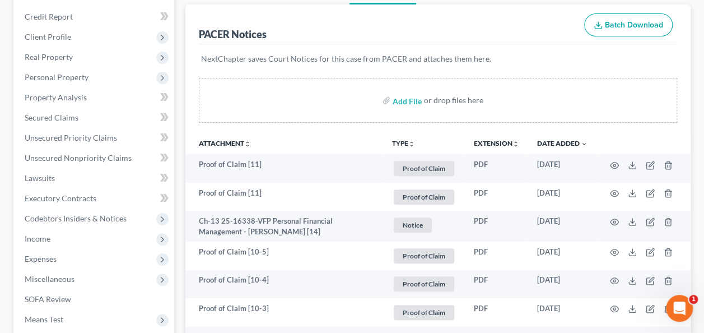
scroll to position [112, 0]
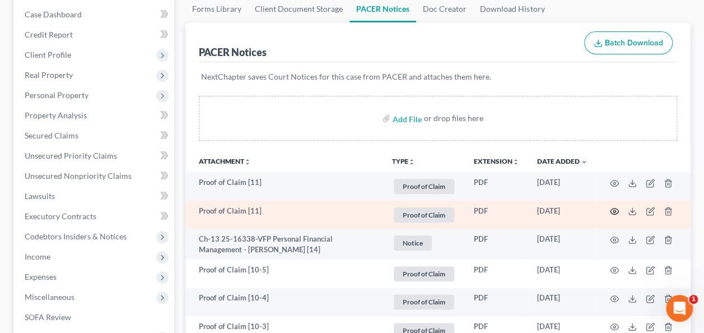
click at [615, 207] on icon "button" at bounding box center [614, 211] width 9 height 9
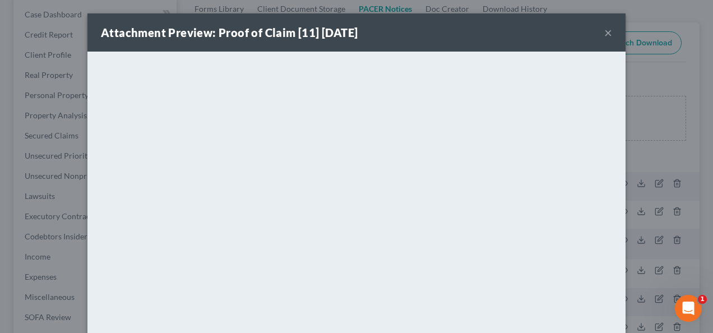
click at [604, 29] on button "×" at bounding box center [608, 32] width 8 height 13
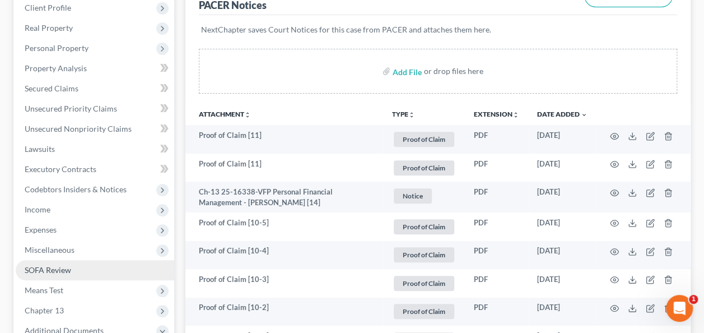
scroll to position [224, 0]
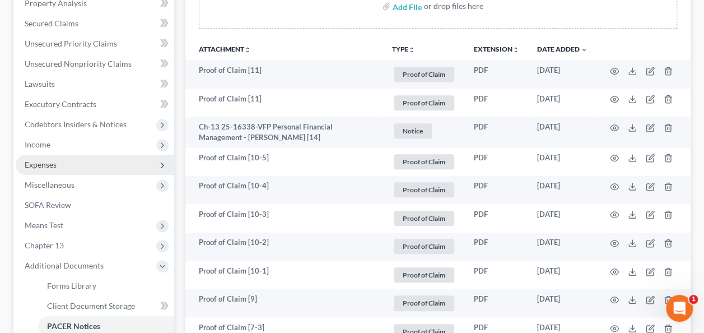
click at [81, 169] on span "Expenses" at bounding box center [95, 165] width 159 height 20
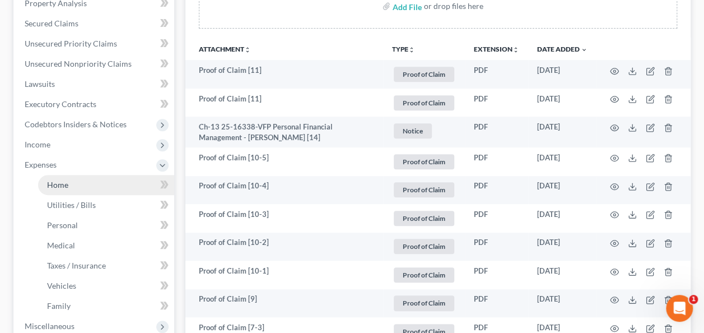
click at [76, 181] on link "Home" at bounding box center [106, 185] width 136 height 20
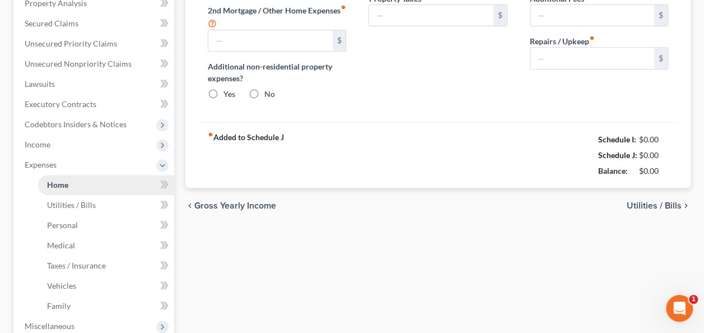
type input "1,695.00"
type input "0.00"
radio input "true"
type input "70.00"
type input "0.00"
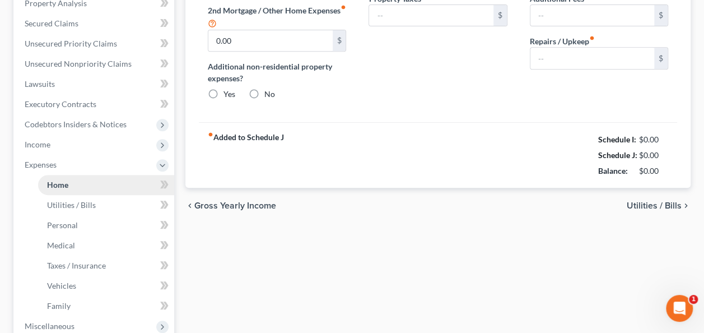
type input "0.00"
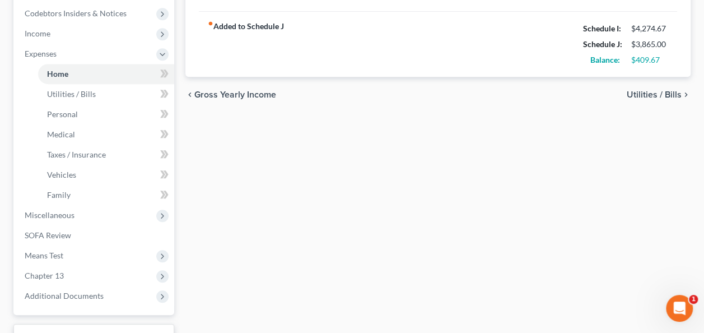
scroll to position [336, 0]
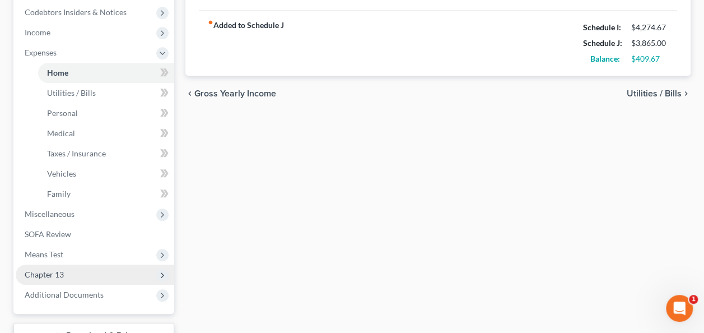
click at [95, 271] on span "Chapter 13" at bounding box center [95, 275] width 159 height 20
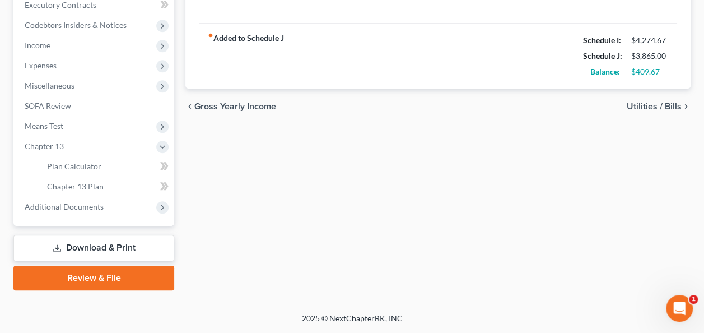
scroll to position [322, 0]
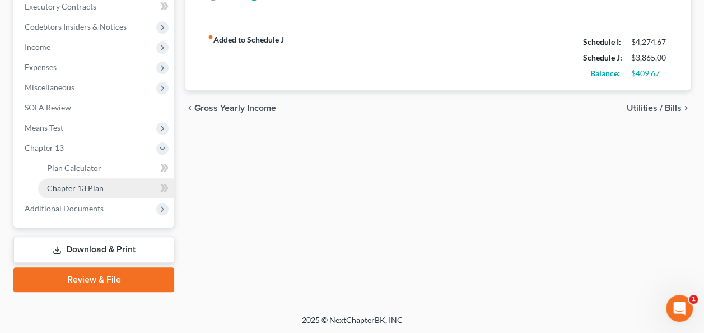
click at [98, 185] on span "Chapter 13 Plan" at bounding box center [75, 188] width 57 height 10
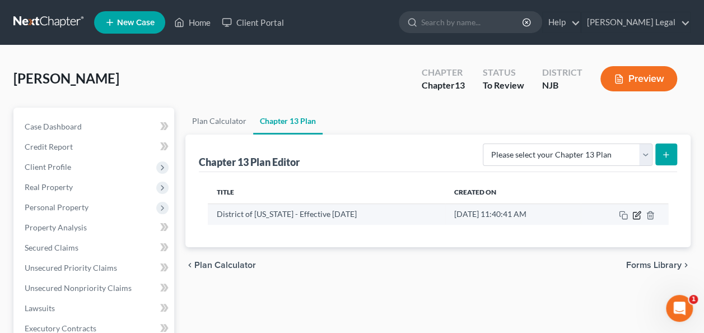
click at [634, 213] on icon "button" at bounding box center [637, 215] width 9 height 9
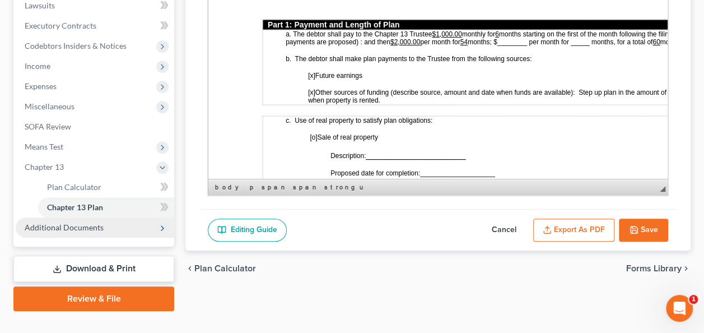
scroll to position [322, 0]
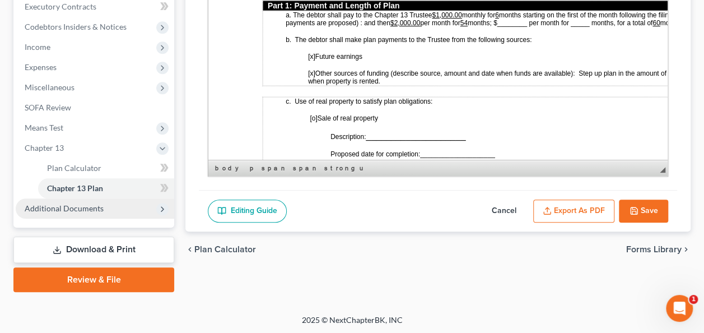
click at [97, 210] on span "Additional Documents" at bounding box center [64, 208] width 79 height 10
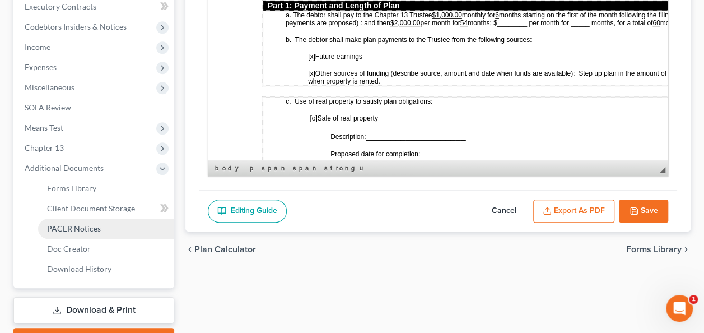
click at [95, 224] on span "PACER Notices" at bounding box center [74, 229] width 54 height 10
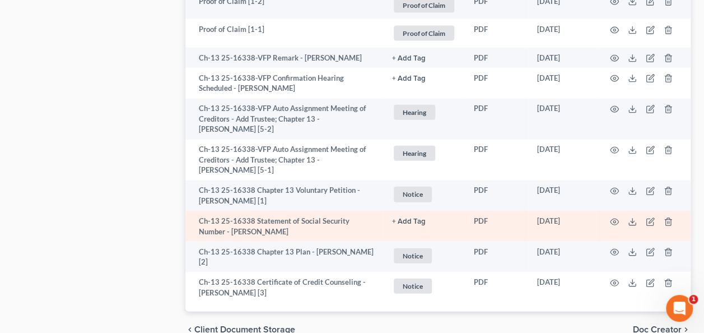
scroll to position [1218, 0]
